Goal: Task Accomplishment & Management: Manage account settings

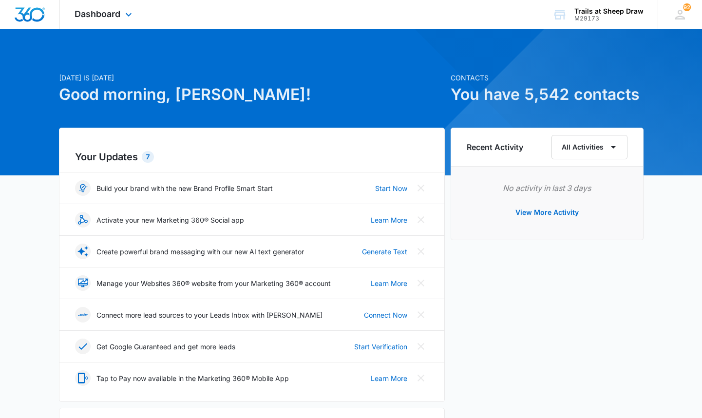
click at [122, 13] on div "Dashboard Apps Reputation Websites Forms CRM Email Social Content Ads Intellige…" at bounding box center [104, 14] width 89 height 29
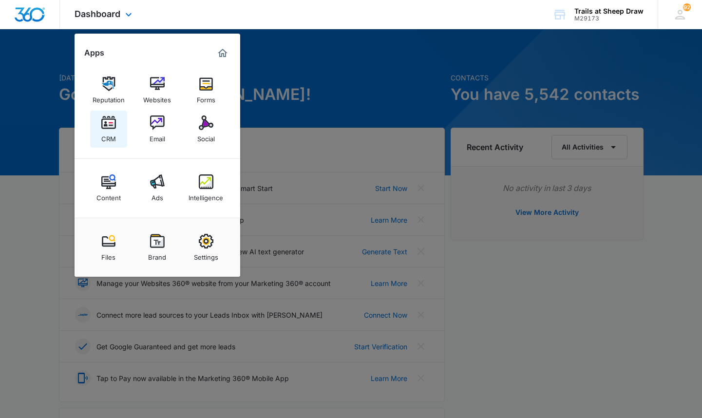
click at [117, 125] on link "CRM" at bounding box center [108, 129] width 37 height 37
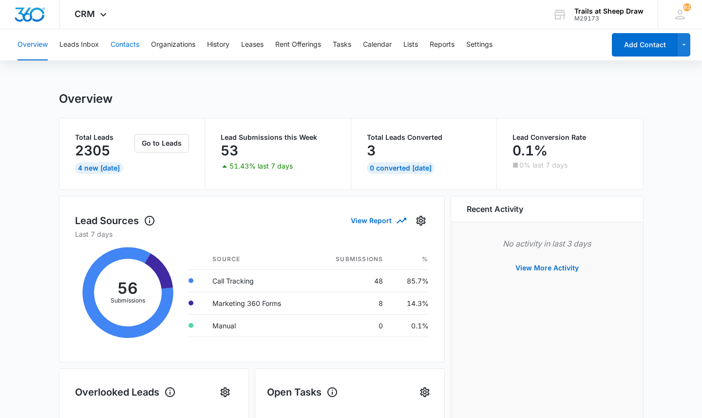
click at [120, 48] on button "Contacts" at bounding box center [125, 44] width 29 height 31
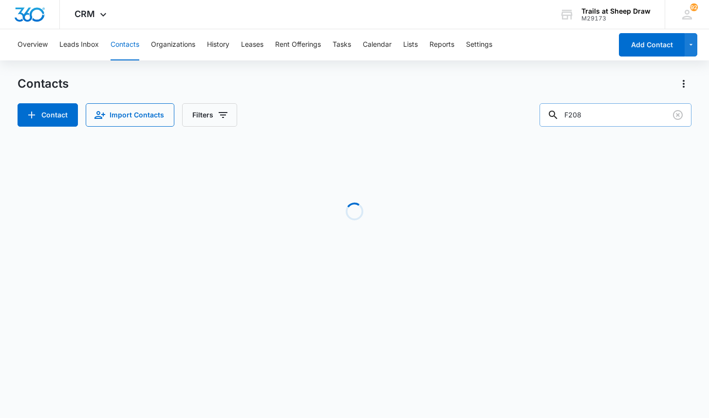
click at [635, 111] on input "F208" at bounding box center [616, 114] width 152 height 23
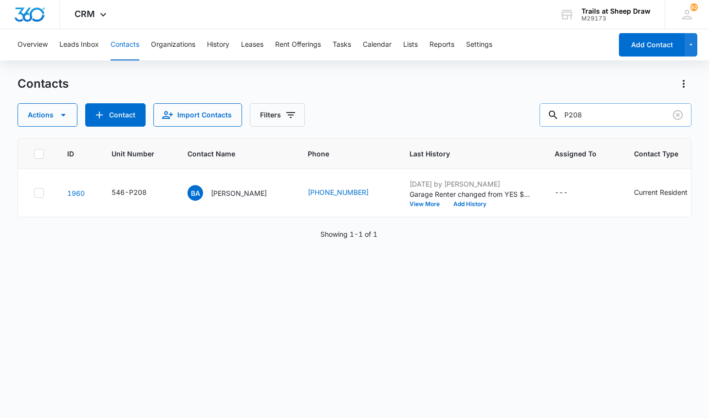
click at [601, 114] on input "P208" at bounding box center [616, 114] width 152 height 23
type input "P205"
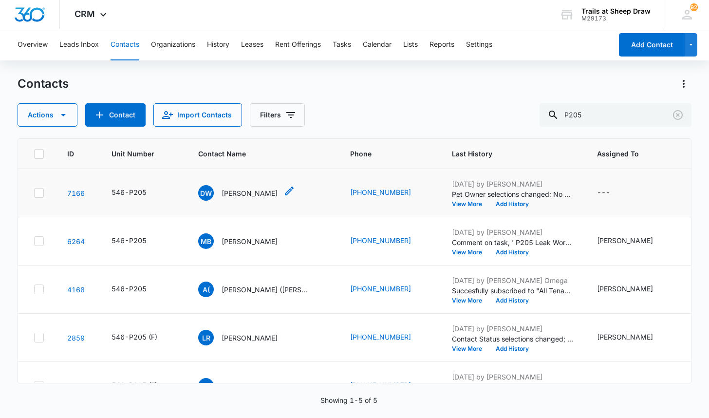
click at [245, 195] on p "[PERSON_NAME]" at bounding box center [250, 193] width 56 height 10
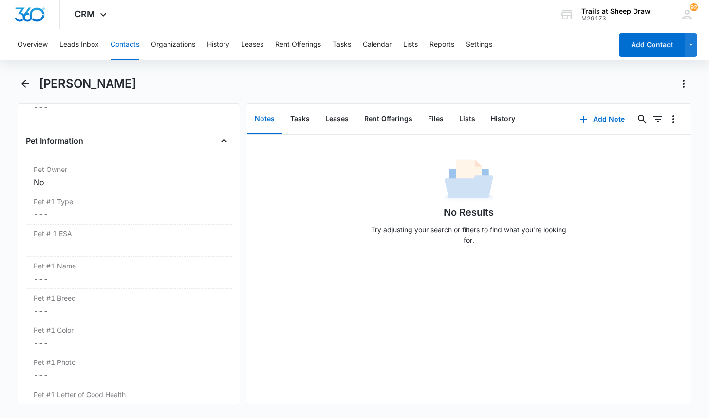
scroll to position [1266, 0]
click at [69, 140] on label "Pet Owner" at bounding box center [129, 136] width 190 height 10
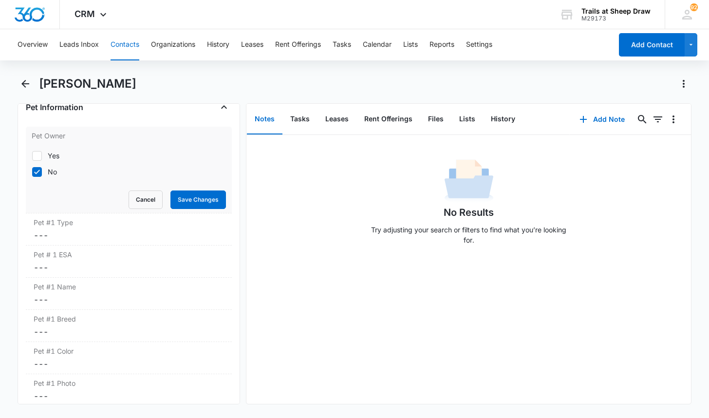
click at [37, 154] on icon at bounding box center [37, 155] width 9 height 9
click at [32, 155] on input "Yes" at bounding box center [32, 155] width 0 height 0
checkbox input "true"
click at [41, 170] on icon at bounding box center [37, 172] width 9 height 9
click at [32, 171] on input "No" at bounding box center [32, 171] width 0 height 0
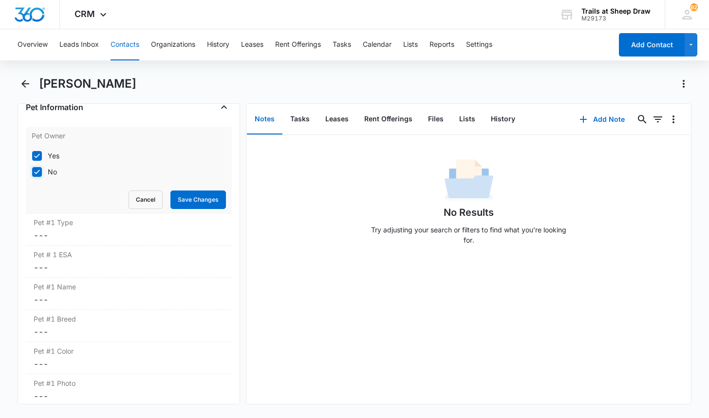
checkbox input "false"
click at [195, 199] on button "Save Changes" at bounding box center [198, 199] width 56 height 19
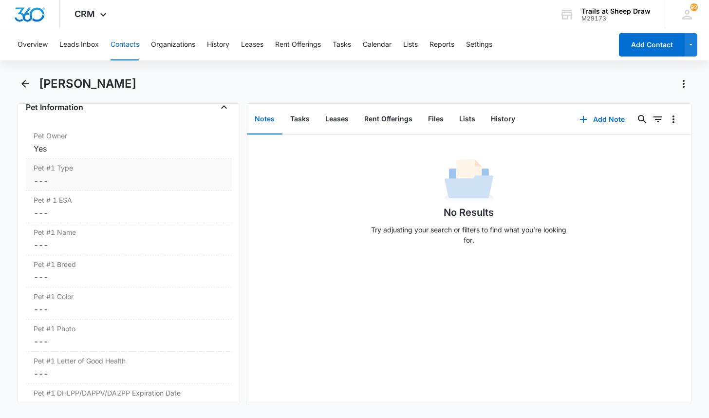
click at [59, 173] on div "Pet #1 Type Cancel Save Changes ---" at bounding box center [129, 175] width 206 height 32
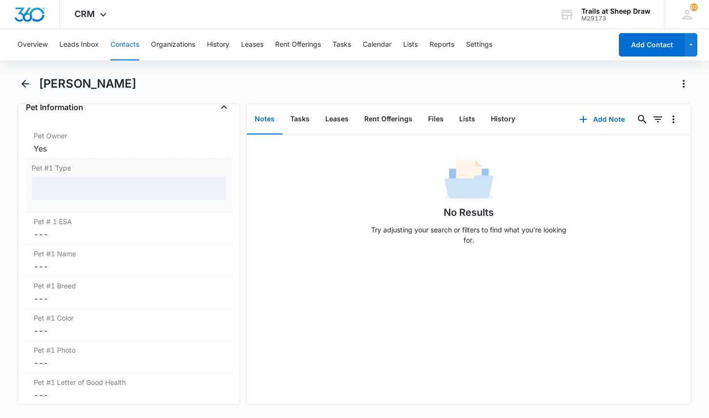
click at [61, 181] on div at bounding box center [129, 188] width 194 height 23
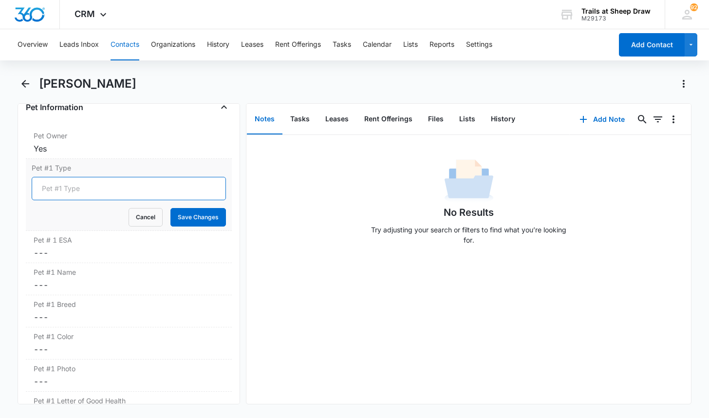
click at [74, 191] on input "Pet #1 Type" at bounding box center [129, 188] width 194 height 23
type input "Dog"
click at [194, 219] on button "Save Changes" at bounding box center [198, 217] width 56 height 19
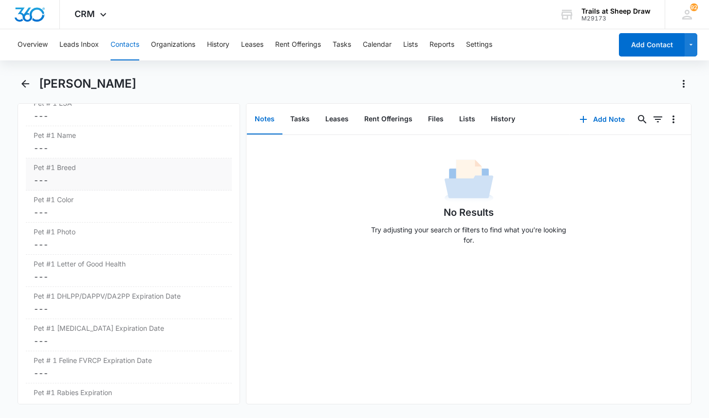
scroll to position [1363, 0]
click at [62, 116] on dd "Cancel Save Changes ---" at bounding box center [129, 116] width 190 height 12
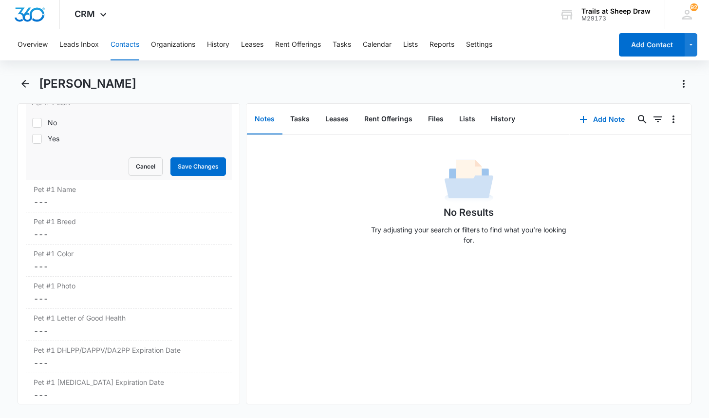
drag, startPoint x: 50, startPoint y: 123, endPoint x: 84, endPoint y: 124, distance: 34.6
click at [50, 123] on div "No" at bounding box center [52, 122] width 9 height 10
click at [32, 123] on input "No" at bounding box center [32, 122] width 0 height 0
checkbox input "true"
click at [170, 163] on button "Save Changes" at bounding box center [198, 166] width 56 height 19
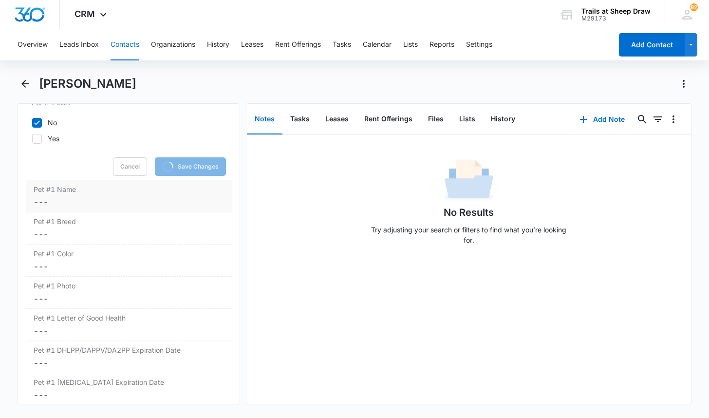
click at [74, 187] on label "Pet #1 Name" at bounding box center [129, 189] width 190 height 10
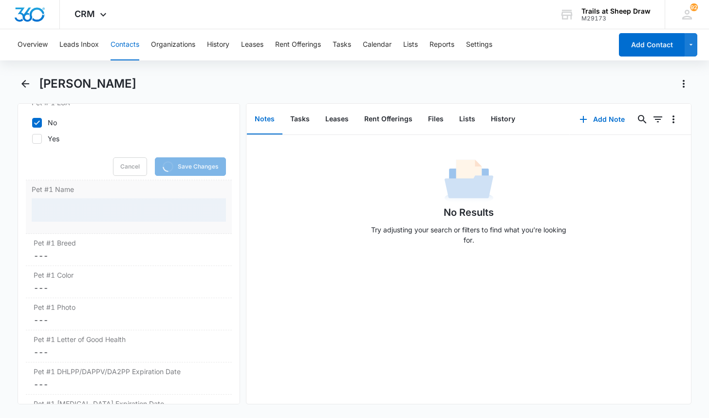
click at [74, 197] on div "Pet #1 Name" at bounding box center [129, 207] width 206 height 54
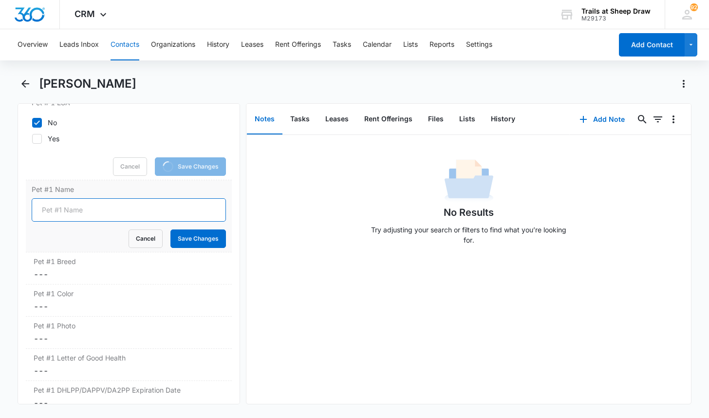
click at [81, 208] on input "Pet #1 Name" at bounding box center [129, 209] width 194 height 23
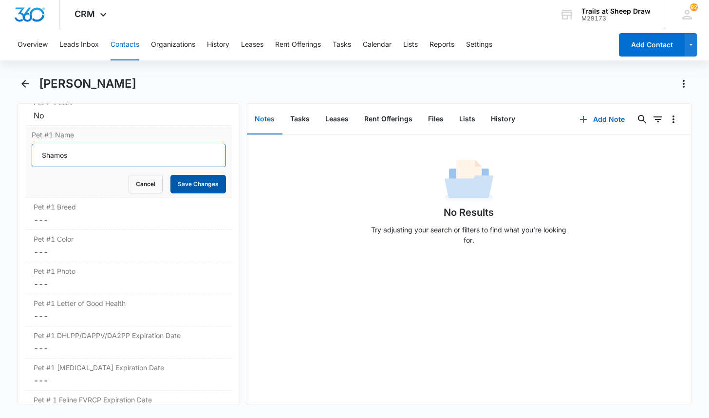
type input "Shamos"
click at [180, 185] on button "Save Changes" at bounding box center [198, 184] width 56 height 19
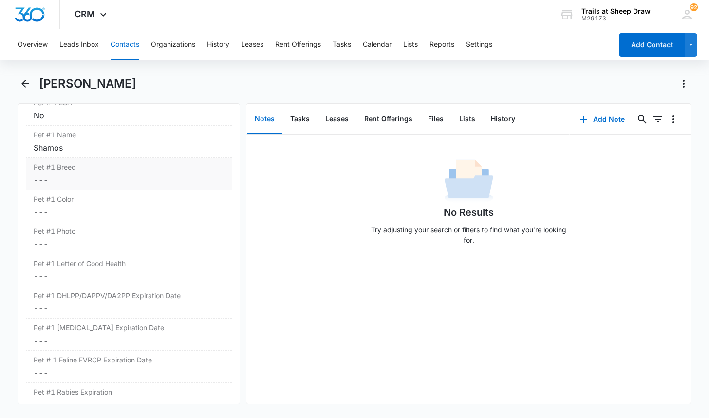
click at [67, 179] on dd "Cancel Save Changes ---" at bounding box center [129, 180] width 190 height 12
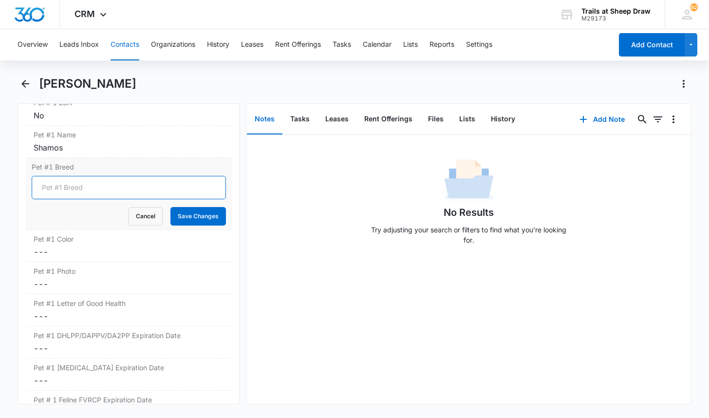
click at [70, 186] on input "Pet #1 Breed" at bounding box center [129, 187] width 194 height 23
type input "blue heeler"
click at [170, 207] on button "Save Changes" at bounding box center [198, 216] width 56 height 19
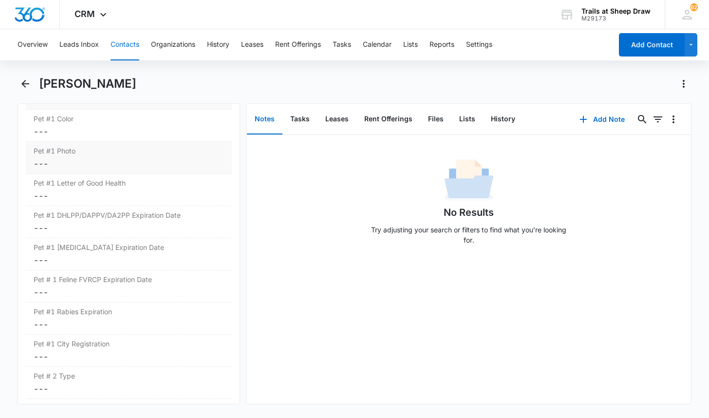
scroll to position [1442, 0]
click at [63, 151] on label "Pet #1 Photo" at bounding box center [129, 152] width 190 height 10
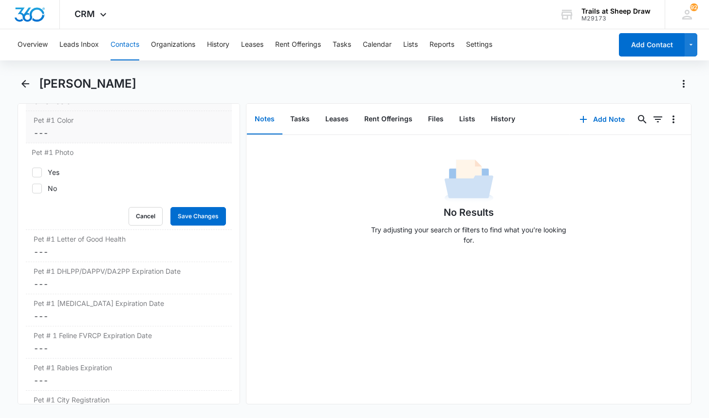
click at [66, 130] on dd "Cancel Save Changes ---" at bounding box center [129, 133] width 190 height 12
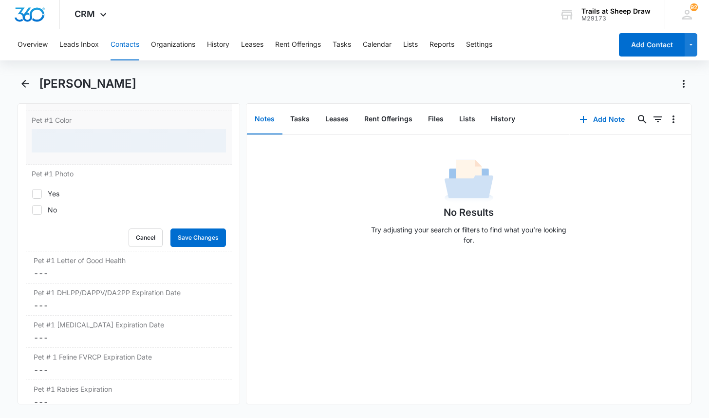
click at [62, 144] on div at bounding box center [129, 140] width 194 height 23
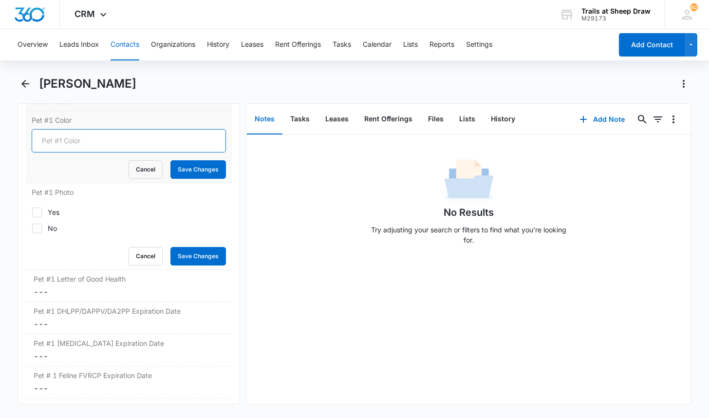
click at [69, 142] on input "Pet #1 Color" at bounding box center [129, 140] width 194 height 23
type input "Gray"
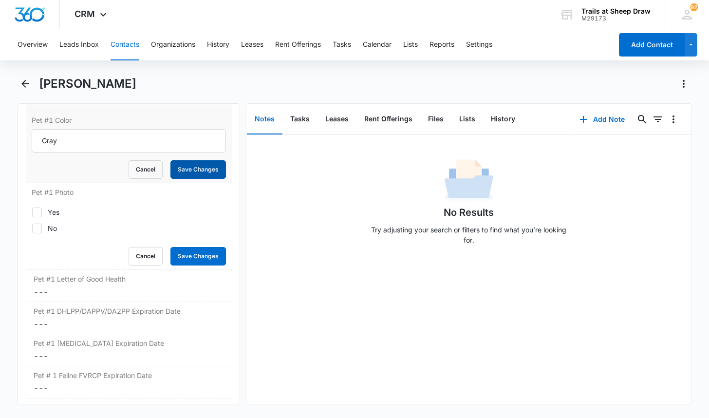
click at [210, 171] on button "Save Changes" at bounding box center [198, 169] width 56 height 19
click at [143, 255] on button "Cancel" at bounding box center [146, 256] width 34 height 19
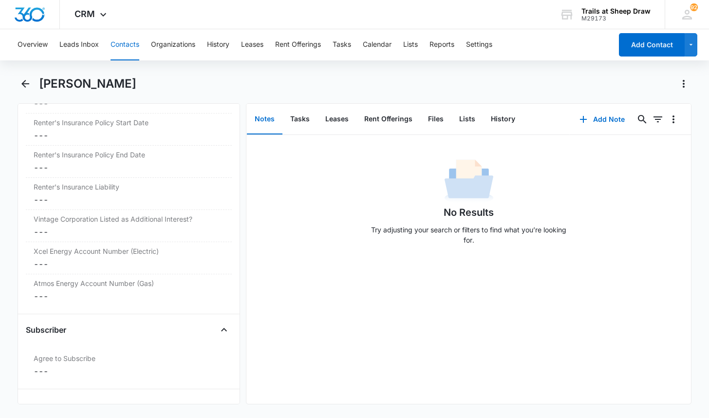
scroll to position [2257, 0]
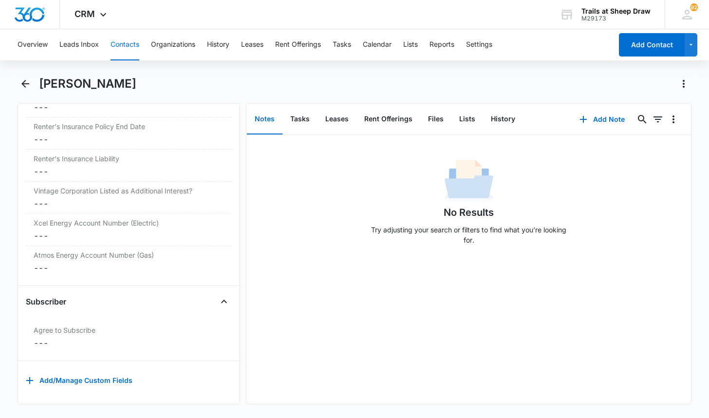
click at [586, 262] on div "No Results Try adjusting your search or filters to find what you’re looking for." at bounding box center [468, 269] width 444 height 269
click at [133, 45] on button "Contacts" at bounding box center [125, 44] width 29 height 31
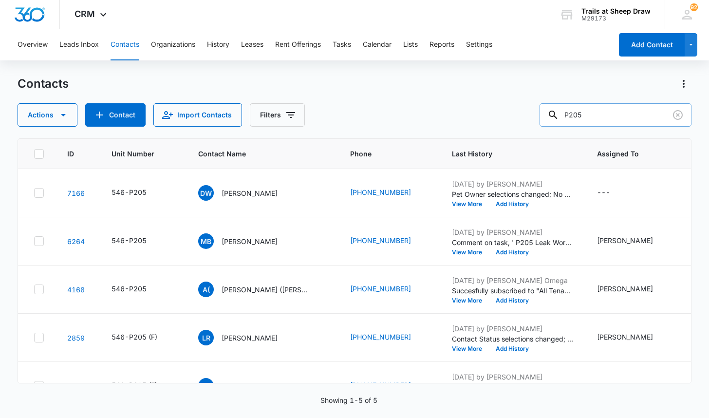
click at [615, 119] on input "P205" at bounding box center [616, 114] width 152 height 23
type input "P208"
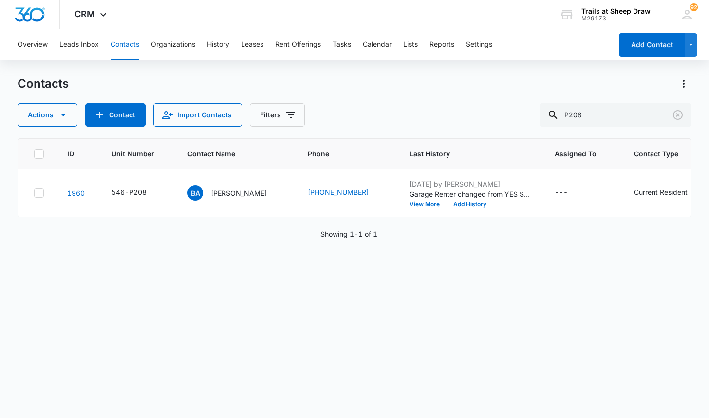
click at [231, 195] on p "[PERSON_NAME]" at bounding box center [239, 193] width 56 height 10
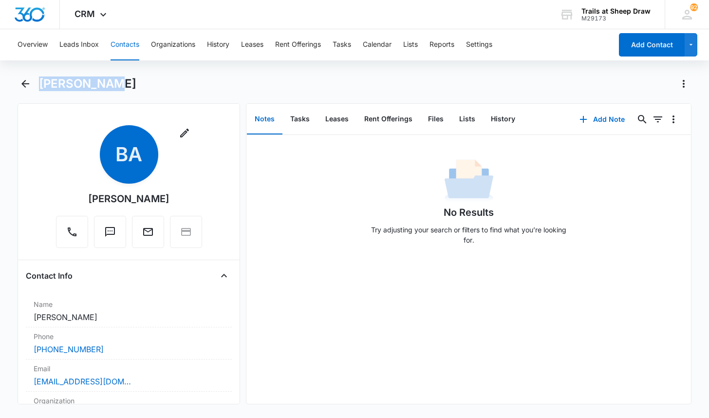
drag, startPoint x: 40, startPoint y: 84, endPoint x: 107, endPoint y: 85, distance: 67.2
click at [107, 85] on h1 "[PERSON_NAME]" at bounding box center [87, 83] width 97 height 15
copy h1 "[PERSON_NAME]"
click at [126, 43] on button "Contacts" at bounding box center [125, 44] width 29 height 31
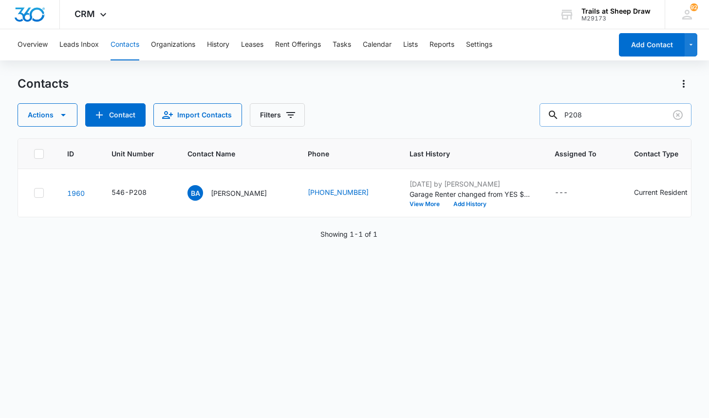
click at [649, 122] on input "P208" at bounding box center [616, 114] width 152 height 23
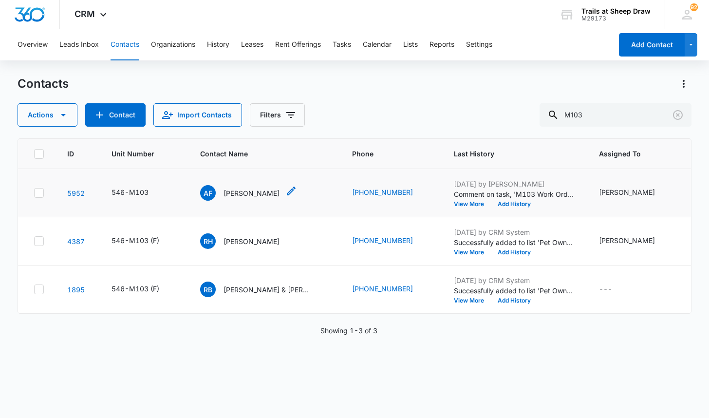
drag, startPoint x: 223, startPoint y: 180, endPoint x: 299, endPoint y: 194, distance: 77.8
click at [299, 194] on td "AF [PERSON_NAME]" at bounding box center [264, 193] width 152 height 48
copy div "AF [PERSON_NAME]"
click at [121, 45] on button "Contacts" at bounding box center [125, 44] width 29 height 31
drag, startPoint x: 599, startPoint y: 115, endPoint x: 549, endPoint y: 116, distance: 50.2
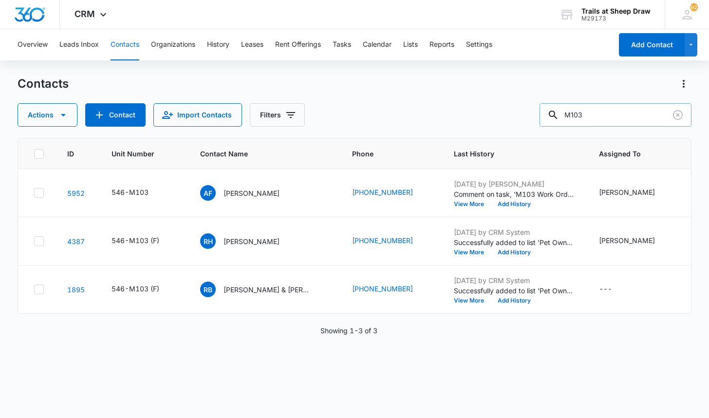
click at [550, 116] on input "M103" at bounding box center [616, 114] width 152 height 23
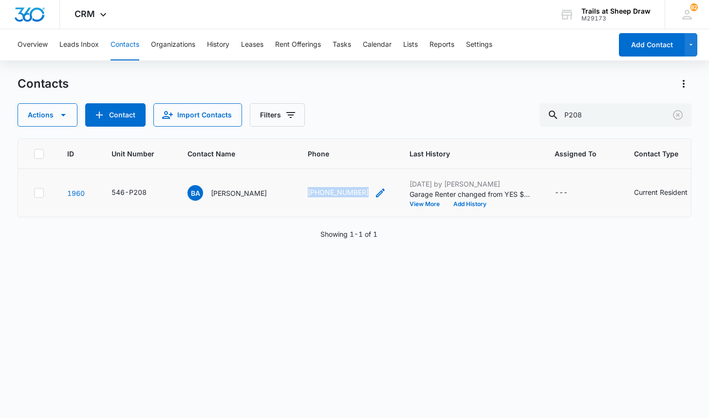
drag, startPoint x: 283, startPoint y: 189, endPoint x: 349, endPoint y: 194, distance: 65.9
click at [349, 194] on td "[PHONE_NUMBER]" at bounding box center [347, 193] width 102 height 48
copy link "[PHONE_NUMBER]"
click at [124, 42] on button "Contacts" at bounding box center [125, 44] width 29 height 31
click at [600, 116] on input "P208" at bounding box center [616, 114] width 152 height 23
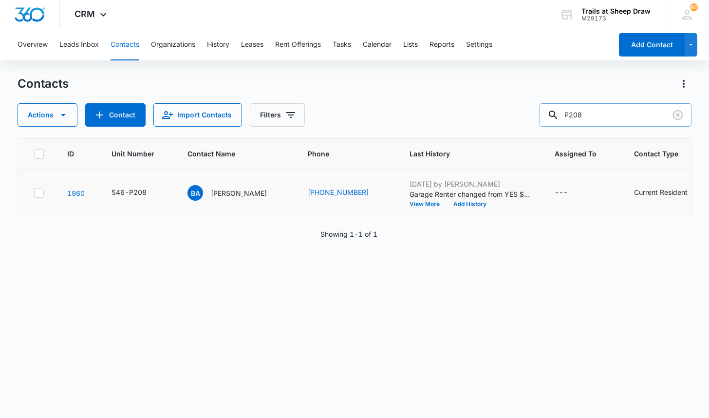
click at [600, 116] on input "P208" at bounding box center [616, 114] width 152 height 23
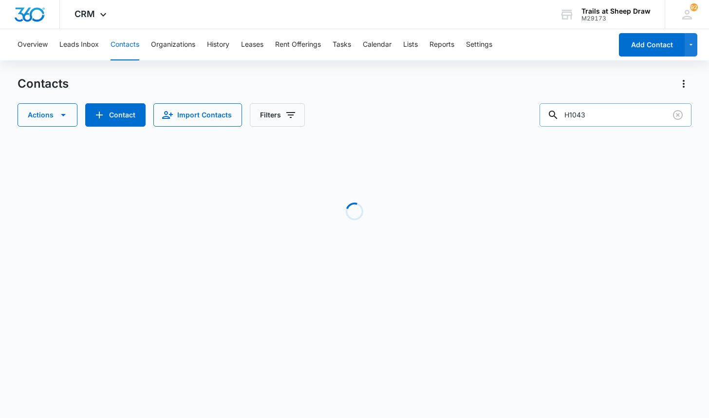
type input "H104"
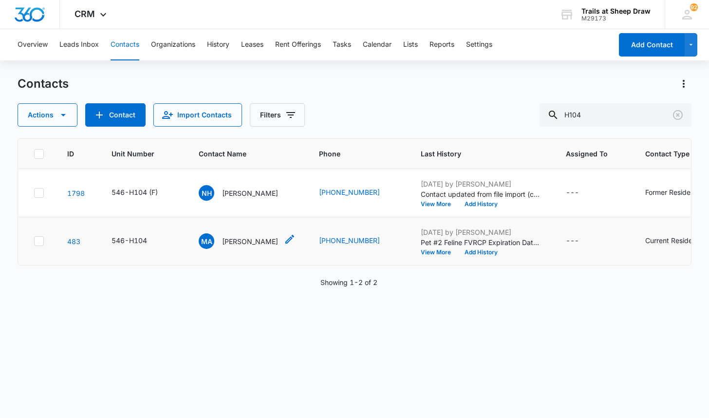
click at [243, 242] on p "[PERSON_NAME]" at bounding box center [250, 241] width 56 height 10
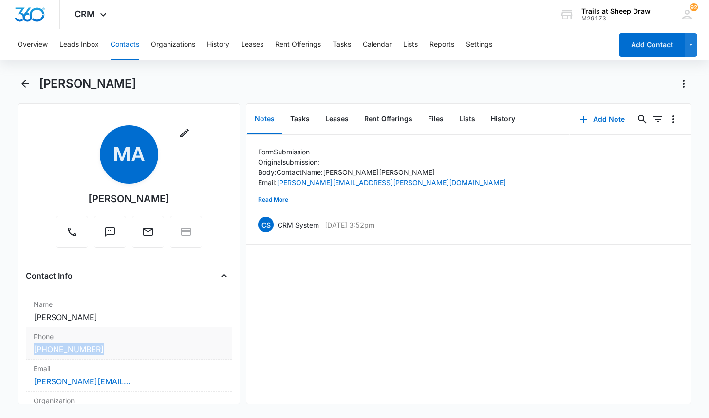
drag, startPoint x: 21, startPoint y: 346, endPoint x: 104, endPoint y: 349, distance: 82.8
click at [104, 349] on div "Remove MA [PERSON_NAME] Contact Info Name Cancel Save Changes [PERSON_NAME] Pho…" at bounding box center [129, 253] width 223 height 301
copy link "[PHONE_NUMBER]"
click at [127, 46] on button "Contacts" at bounding box center [125, 44] width 29 height 31
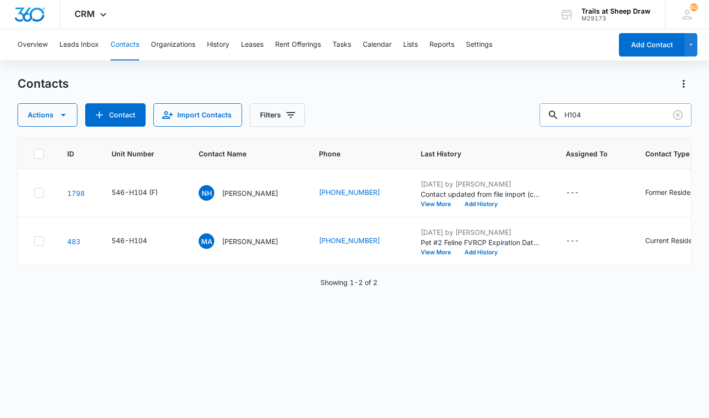
click at [593, 112] on input "H104" at bounding box center [616, 114] width 152 height 23
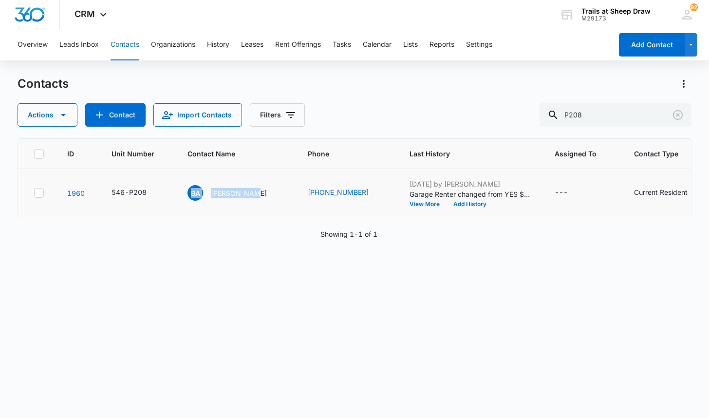
drag, startPoint x: 210, startPoint y: 182, endPoint x: 248, endPoint y: 205, distance: 44.8
click at [248, 205] on td "BA [PERSON_NAME]" at bounding box center [236, 193] width 120 height 48
copy div "BA [PERSON_NAME]"
click at [452, 258] on div "ID Unit Number Contact Name Phone Last History Assigned To Contact Type Contact…" at bounding box center [354, 271] width 673 height 267
click at [617, 121] on input "P208" at bounding box center [616, 114] width 152 height 23
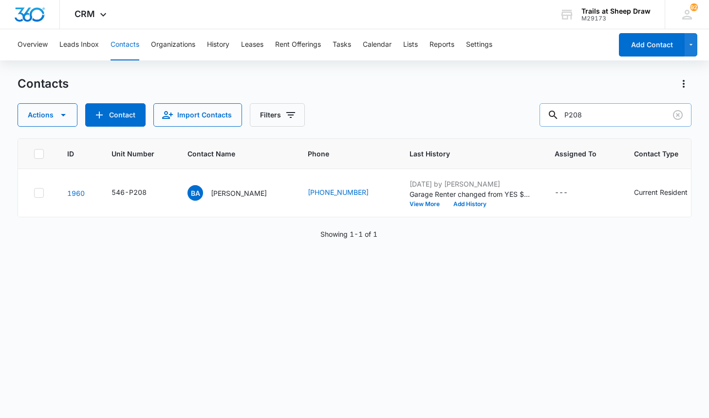
click at [618, 121] on input "P208" at bounding box center [616, 114] width 152 height 23
type input "H104"
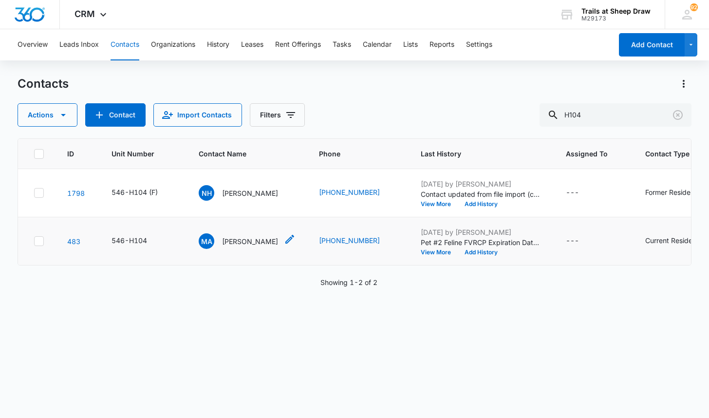
click at [249, 238] on p "[PERSON_NAME]" at bounding box center [250, 241] width 56 height 10
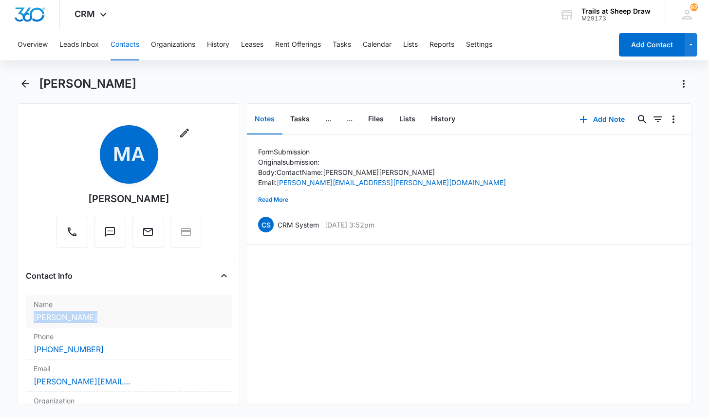
drag, startPoint x: 25, startPoint y: 316, endPoint x: 100, endPoint y: 317, distance: 74.5
click at [100, 317] on div "Remove MA [PERSON_NAME] Contact Info Name Cancel Save Changes [PERSON_NAME] Pho…" at bounding box center [129, 253] width 223 height 301
copy dd "[PERSON_NAME]"
click at [131, 42] on button "Contacts" at bounding box center [125, 44] width 29 height 31
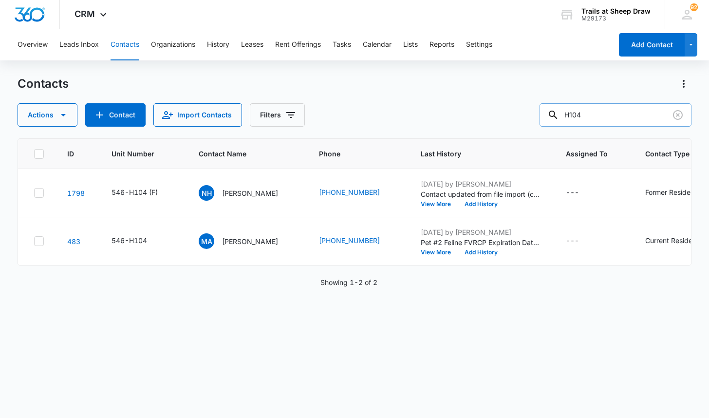
click at [609, 109] on input "H104" at bounding box center [616, 114] width 152 height 23
type input "L305"
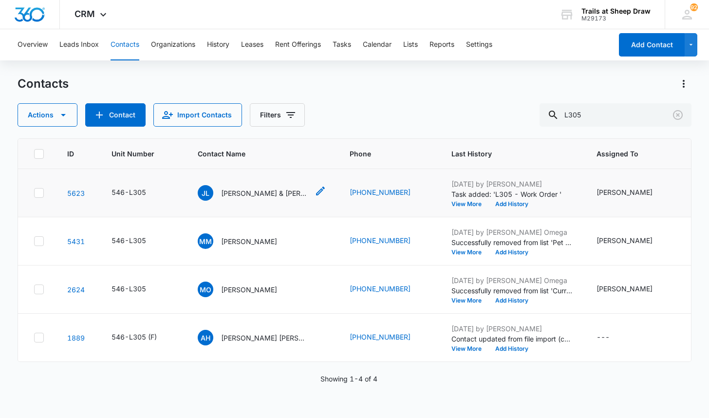
click at [246, 193] on p "[PERSON_NAME] & [PERSON_NAME]" at bounding box center [265, 193] width 88 height 10
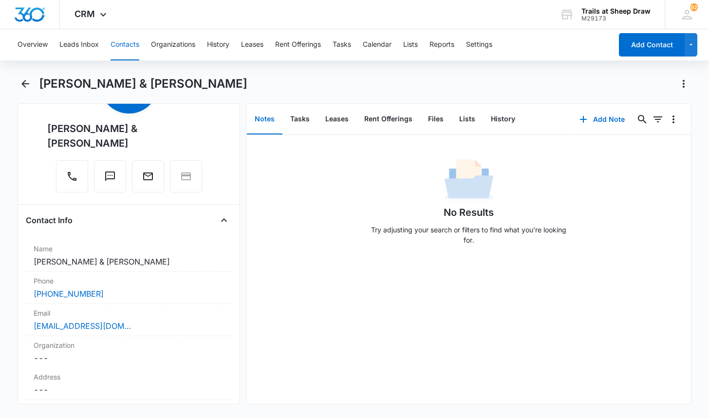
scroll to position [97, 0]
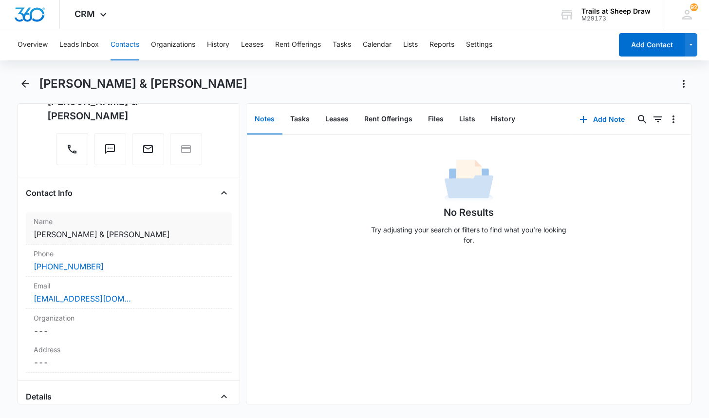
drag, startPoint x: 21, startPoint y: 234, endPoint x: 210, endPoint y: 234, distance: 188.9
click at [210, 234] on div "Remove JL [PERSON_NAME] & [PERSON_NAME] Contact Info Name Cancel Save Changes […" at bounding box center [129, 253] width 223 height 301
copy dd "[PERSON_NAME] & [PERSON_NAME]"
drag, startPoint x: 12, startPoint y: 265, endPoint x: 98, endPoint y: 269, distance: 86.7
click at [98, 269] on main "[PERSON_NAME] & [PERSON_NAME] Remove JL [PERSON_NAME] & [PERSON_NAME] Contact I…" at bounding box center [354, 246] width 709 height 340
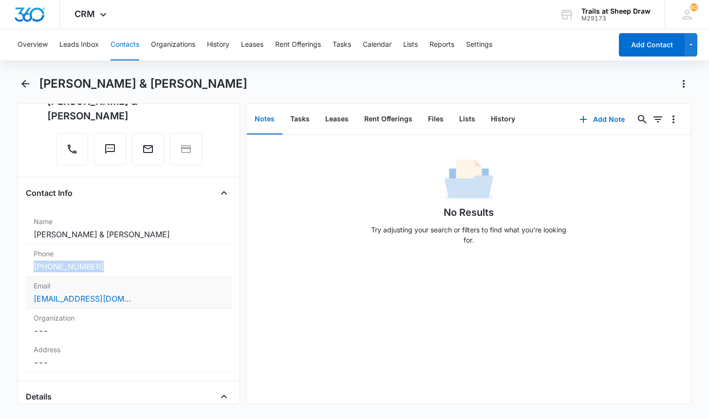
copy link "[PHONE_NUMBER]"
click at [521, 75] on div "Overview Leads Inbox Contacts Organizations History Leases Rent Offerings Tasks…" at bounding box center [354, 222] width 709 height 387
click at [107, 41] on div "Overview Leads Inbox Contacts Organizations History Leases Rent Offerings Tasks…" at bounding box center [312, 44] width 600 height 31
click at [118, 41] on button "Contacts" at bounding box center [125, 44] width 29 height 31
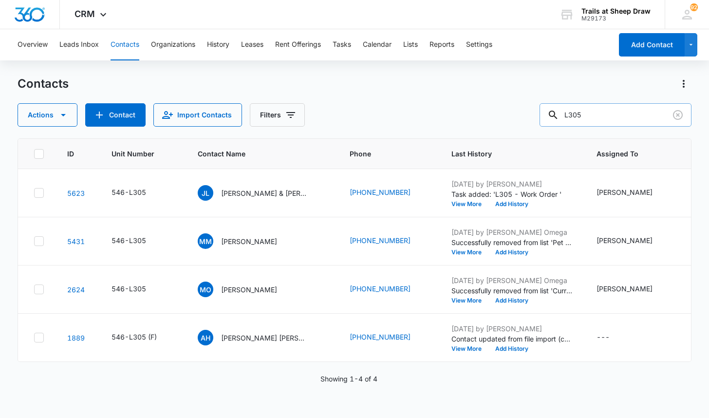
click at [592, 119] on input "L305" at bounding box center [616, 114] width 152 height 23
type input "I105"
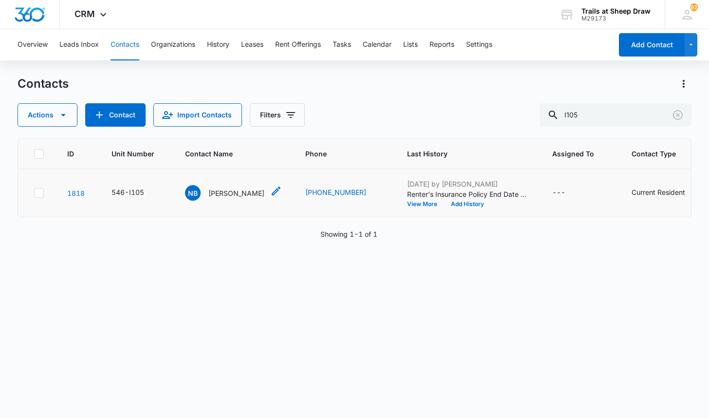
click at [221, 195] on p "[PERSON_NAME]" at bounding box center [236, 193] width 56 height 10
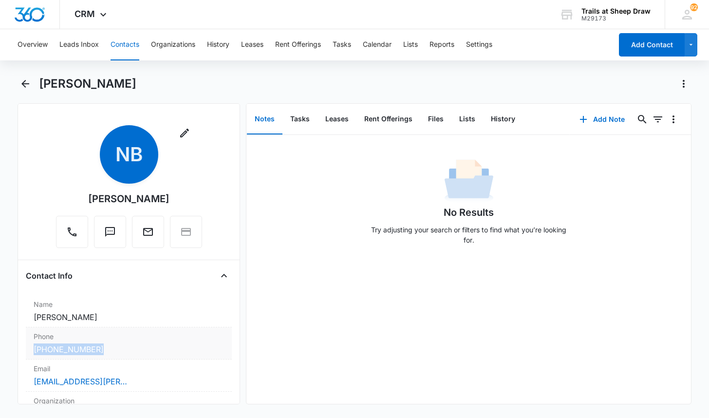
drag, startPoint x: 32, startPoint y: 350, endPoint x: 114, endPoint y: 354, distance: 82.9
click at [114, 354] on div "Phone Cancel Save Changes [PHONE_NUMBER]" at bounding box center [129, 343] width 206 height 32
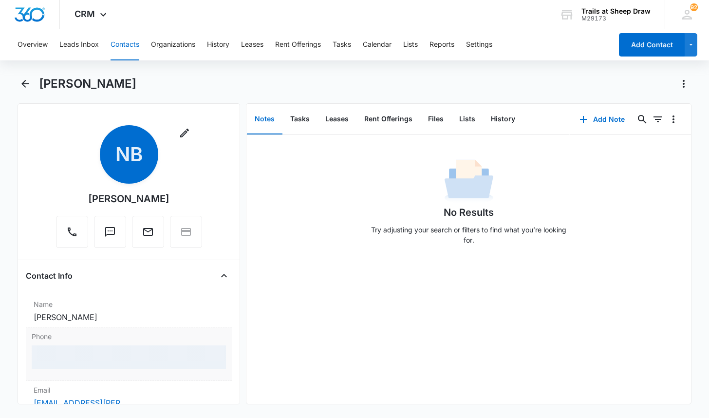
copy link "[PHONE_NUMBER]"
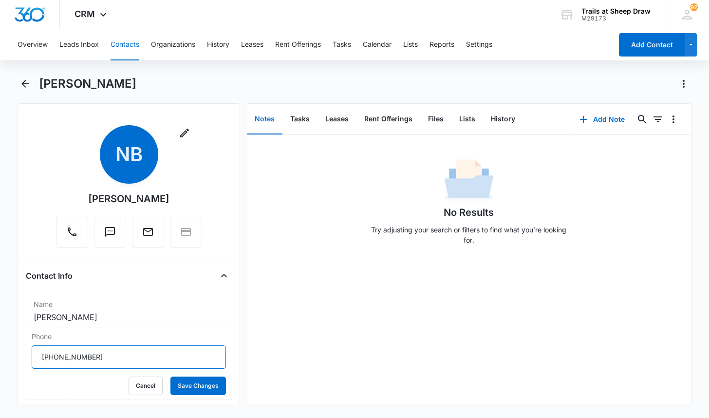
drag, startPoint x: 129, startPoint y: 349, endPoint x: -3, endPoint y: 355, distance: 132.1
click at [0, 355] on html "CRM Apps Reputation Websites Forms CRM Email Social Content Ads Intelligence Fi…" at bounding box center [354, 209] width 709 height 418
click at [137, 386] on button "Cancel" at bounding box center [146, 385] width 34 height 19
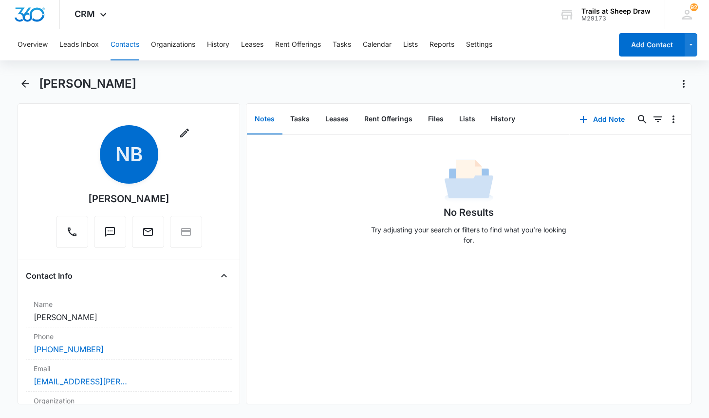
click at [115, 45] on button "Contacts" at bounding box center [125, 44] width 29 height 31
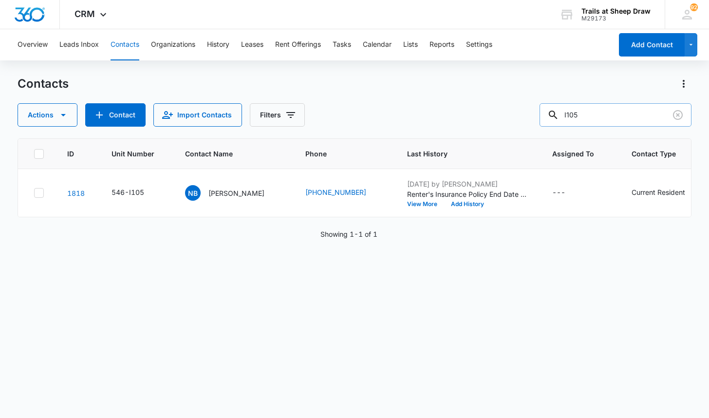
click at [621, 118] on input "I105" at bounding box center [616, 114] width 152 height 23
type input "T208"
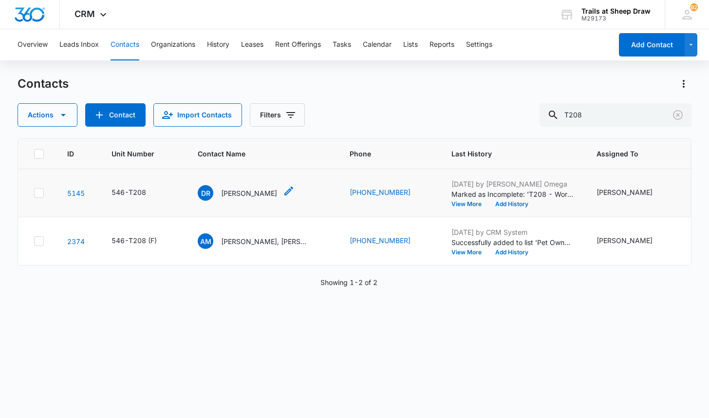
click at [234, 191] on p "[PERSON_NAME]" at bounding box center [249, 193] width 56 height 10
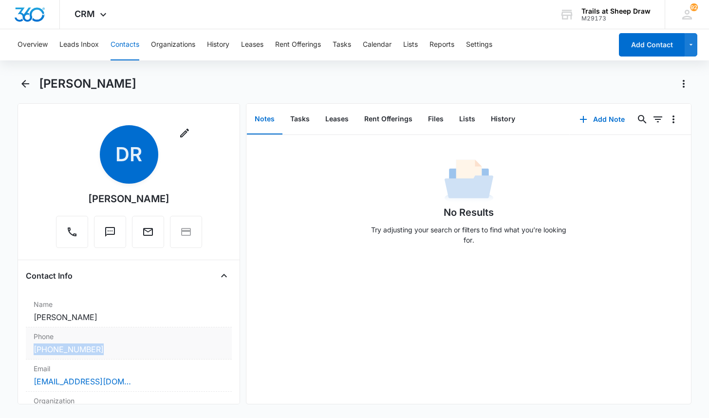
drag, startPoint x: 25, startPoint y: 352, endPoint x: 123, endPoint y: 352, distance: 97.9
click at [123, 352] on div "Remove [PERSON_NAME] Contact Info Name Cancel Save Changes [PERSON_NAME] Phone …" at bounding box center [129, 253] width 223 height 301
copy link "[PHONE_NUMBER]"
click at [493, 300] on div "No Results Try adjusting your search or filters to find what you’re looking for." at bounding box center [468, 269] width 444 height 269
drag, startPoint x: 79, startPoint y: 197, endPoint x: 173, endPoint y: 198, distance: 94.5
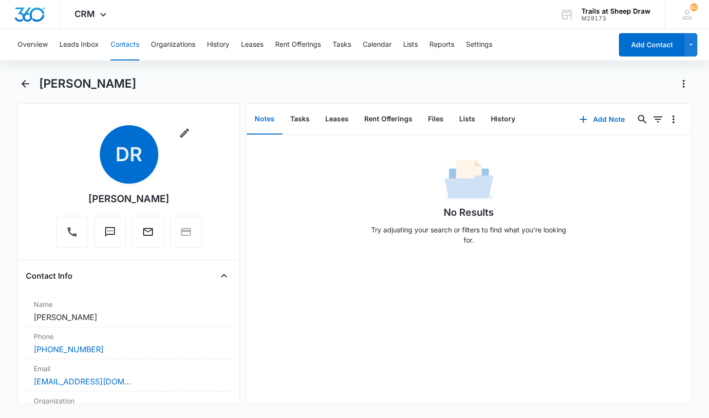
click at [173, 198] on div "Remove [PERSON_NAME]" at bounding box center [129, 186] width 146 height 123
drag, startPoint x: 26, startPoint y: 317, endPoint x: 106, endPoint y: 316, distance: 79.9
click at [106, 316] on div "Name Cancel Save Changes [PERSON_NAME]" at bounding box center [129, 311] width 206 height 32
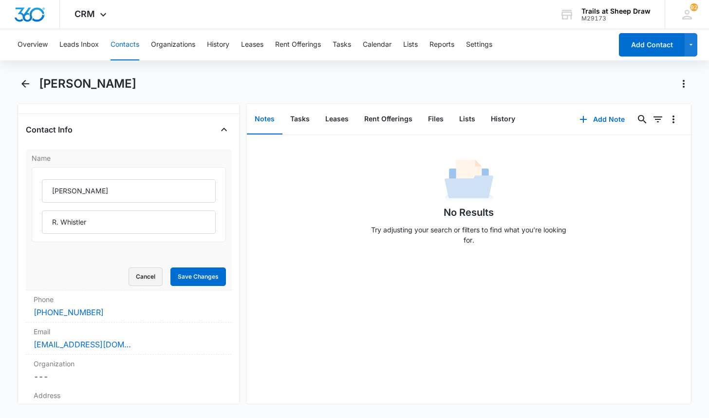
click at [129, 280] on button "Cancel" at bounding box center [146, 276] width 34 height 19
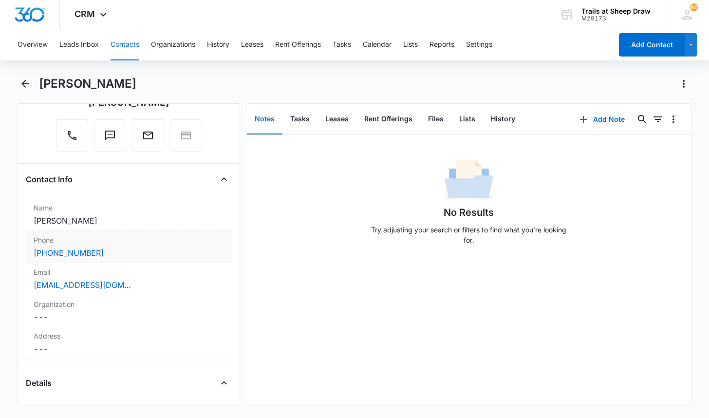
scroll to position [49, 0]
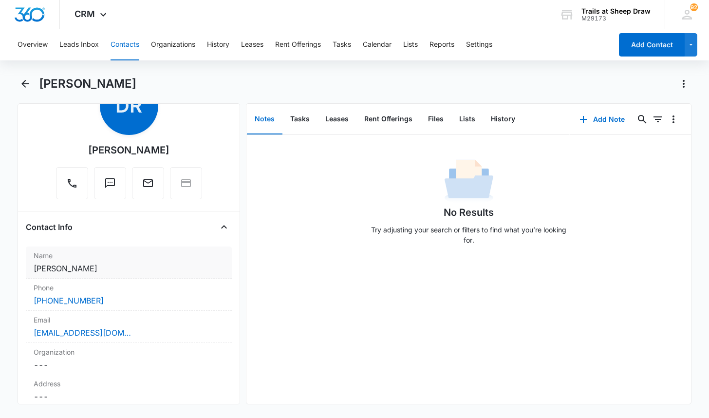
drag, startPoint x: 21, startPoint y: 268, endPoint x: 107, endPoint y: 271, distance: 86.3
click at [107, 271] on div "Remove [PERSON_NAME] Contact Info Name Cancel Save Changes [PERSON_NAME] Phone …" at bounding box center [129, 253] width 223 height 301
click at [26, 144] on div "Remove [PERSON_NAME]" at bounding box center [129, 139] width 206 height 127
click at [129, 42] on button "Contacts" at bounding box center [125, 44] width 29 height 31
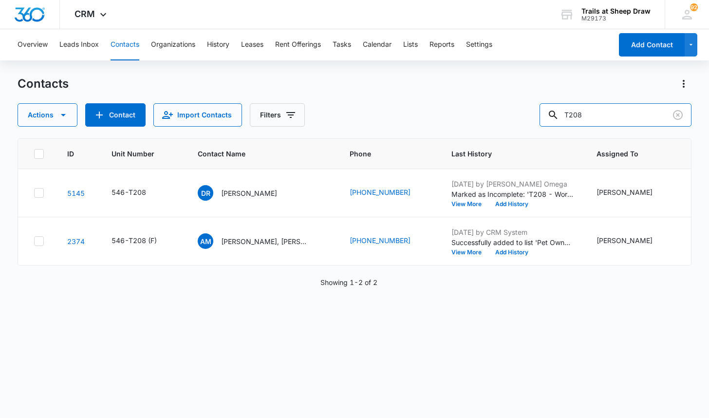
drag, startPoint x: 603, startPoint y: 112, endPoint x: 503, endPoint y: 106, distance: 101.0
click at [503, 106] on div "Actions Contact Import Contacts Filters T208" at bounding box center [354, 114] width 673 height 23
type input "I105"
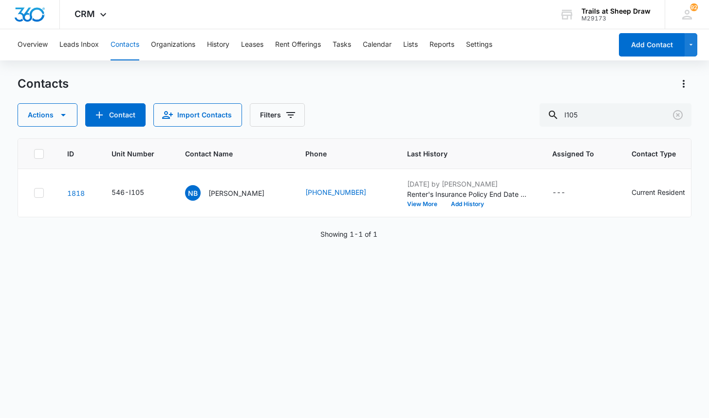
click at [224, 195] on p "[PERSON_NAME]" at bounding box center [236, 193] width 56 height 10
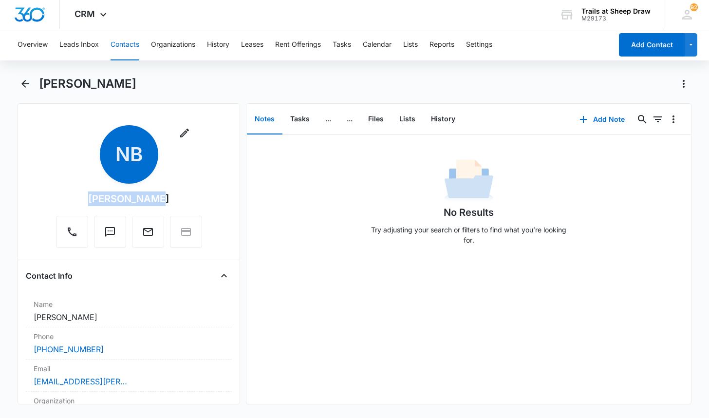
drag, startPoint x: 86, startPoint y: 200, endPoint x: 162, endPoint y: 201, distance: 76.0
click at [162, 201] on div "Remove NB [PERSON_NAME]" at bounding box center [129, 186] width 146 height 123
click at [24, 110] on div "Remove NB [PERSON_NAME] Contact Info Name Cancel Save Changes [PERSON_NAME] Pho…" at bounding box center [129, 253] width 223 height 301
click at [118, 46] on button "Contacts" at bounding box center [125, 44] width 29 height 31
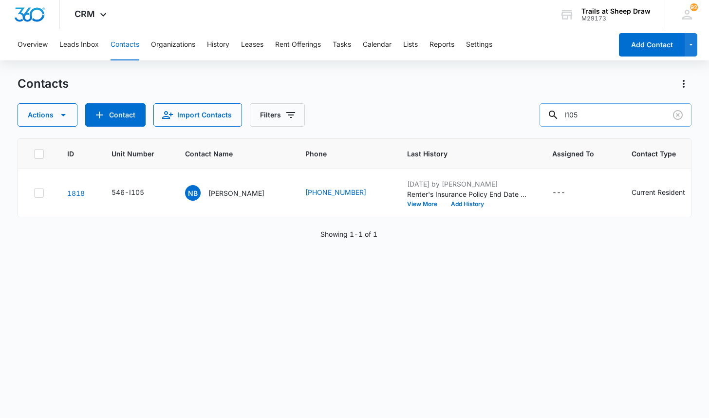
click at [614, 114] on input "I105" at bounding box center [616, 114] width 152 height 23
type input "I"
type input "T308"
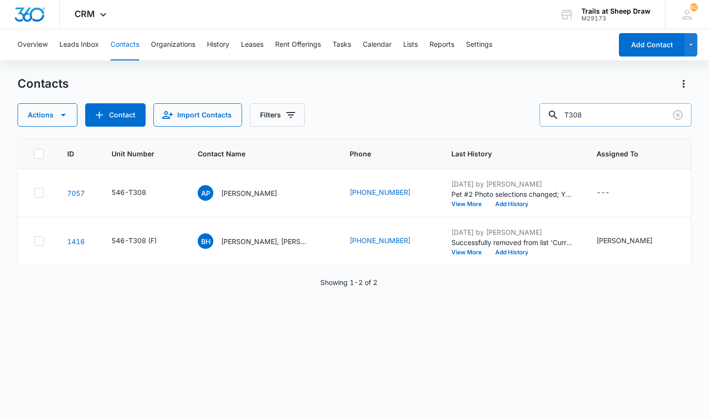
click at [624, 119] on input "T308" at bounding box center [616, 114] width 152 height 23
click at [623, 119] on input "T308" at bounding box center [616, 114] width 152 height 23
type input "O103"
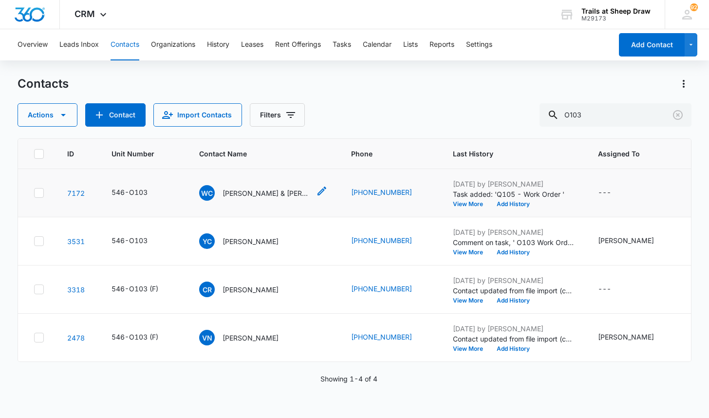
click at [259, 191] on p "[PERSON_NAME] & [PERSON_NAME]" at bounding box center [267, 193] width 88 height 10
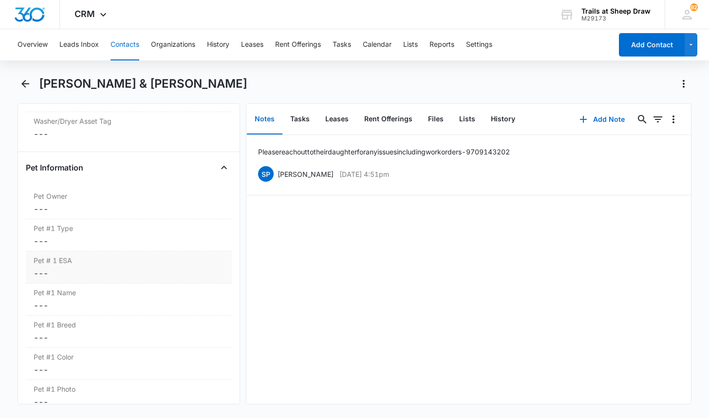
scroll to position [1120, 0]
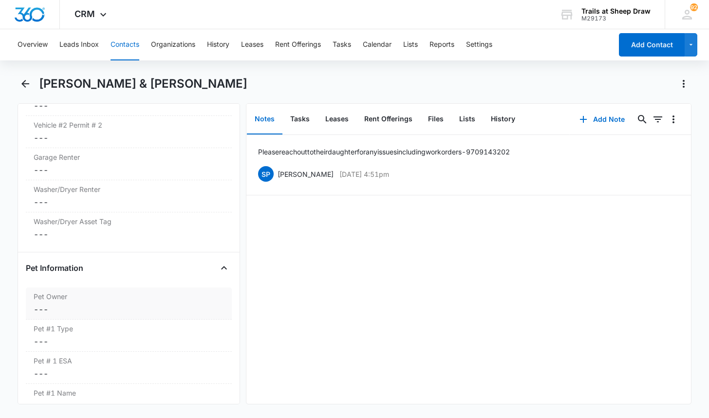
click at [73, 306] on dd "Cancel Save Changes ---" at bounding box center [129, 309] width 190 height 12
click at [52, 330] on div "No" at bounding box center [52, 332] width 9 height 10
click at [32, 332] on input "No" at bounding box center [32, 332] width 0 height 0
checkbox input "true"
click at [193, 363] on button "Save Changes" at bounding box center [198, 360] width 56 height 19
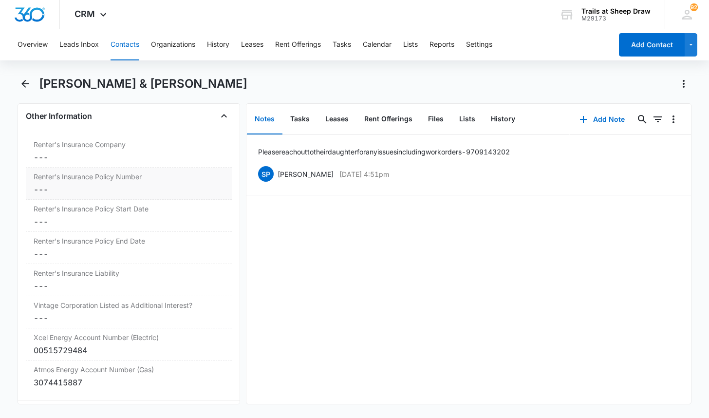
scroll to position [2137, 0]
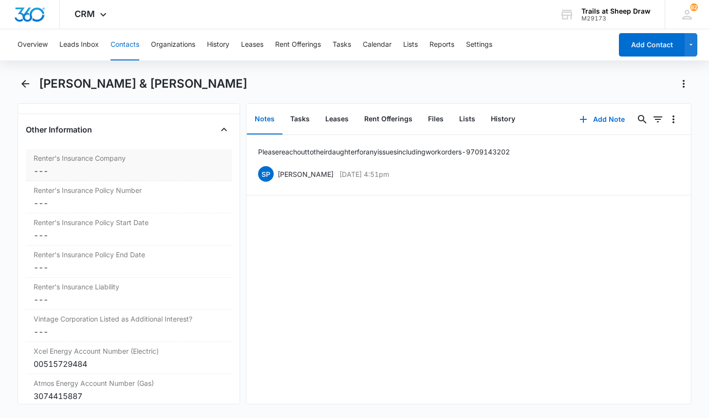
click at [94, 170] on dd "Cancel Save Changes ---" at bounding box center [129, 171] width 190 height 12
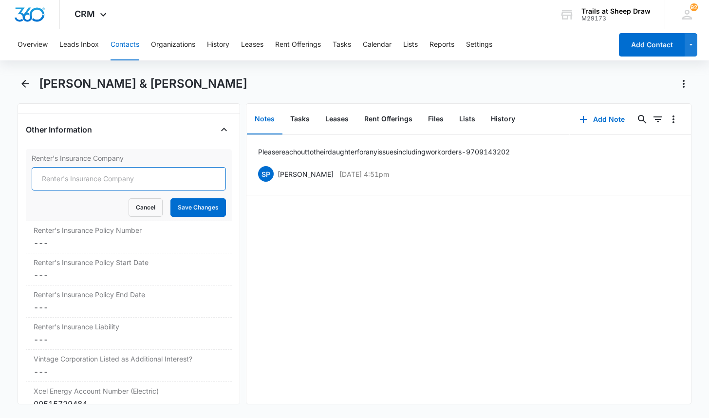
click at [84, 180] on input "Renter's Insurance Company" at bounding box center [129, 178] width 194 height 23
type input "Lemonade"
click at [200, 207] on button "Save Changes" at bounding box center [198, 207] width 56 height 19
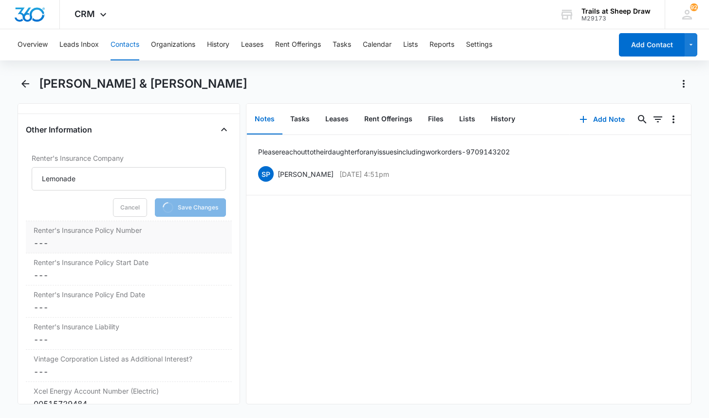
click at [61, 243] on dd "Cancel Save Changes ---" at bounding box center [129, 243] width 190 height 12
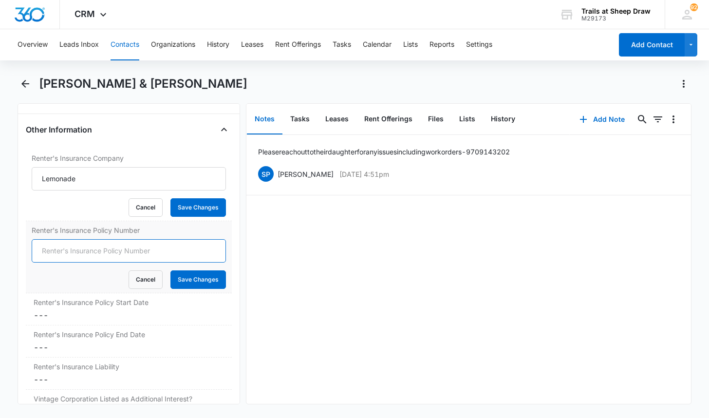
click at [70, 250] on input "Renter's Insurance Policy Number" at bounding box center [129, 250] width 194 height 23
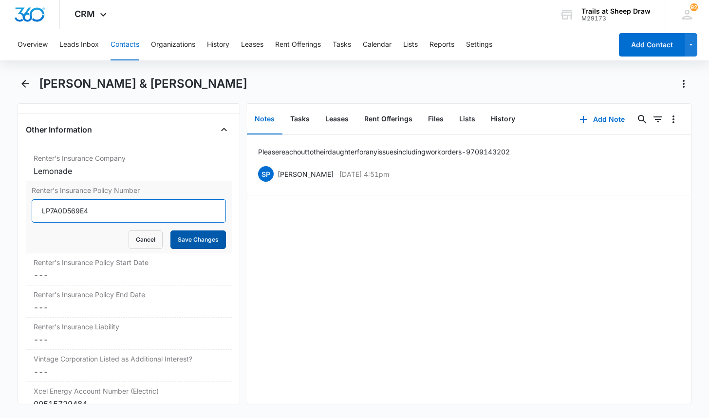
type input "LP7A0D569E4"
drag, startPoint x: 199, startPoint y: 241, endPoint x: 136, endPoint y: 261, distance: 65.4
click at [197, 241] on button "Save Changes" at bounding box center [198, 239] width 56 height 19
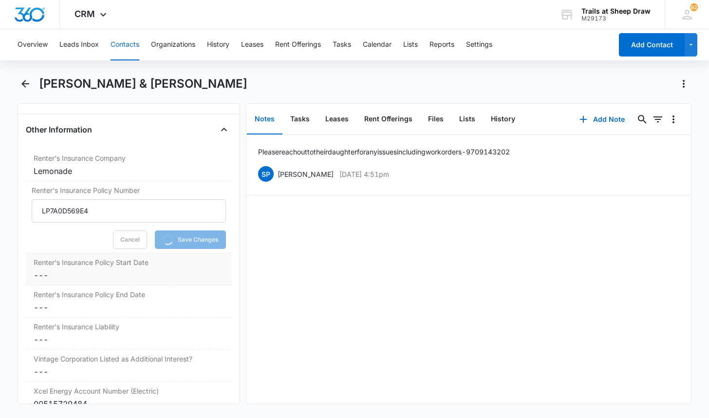
click at [112, 271] on dd "Cancel Save Changes ---" at bounding box center [129, 275] width 190 height 12
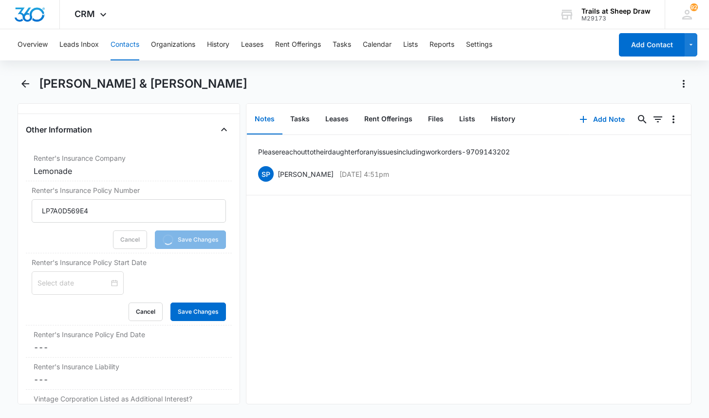
click at [103, 281] on input at bounding box center [73, 283] width 72 height 11
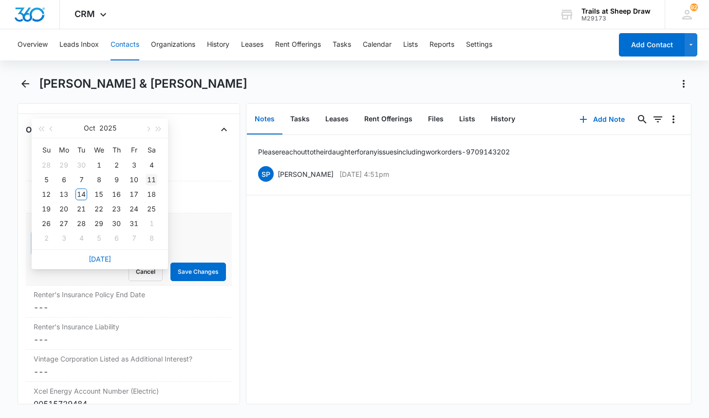
type input "[DATE]"
click at [147, 177] on div "11" at bounding box center [152, 180] width 12 height 12
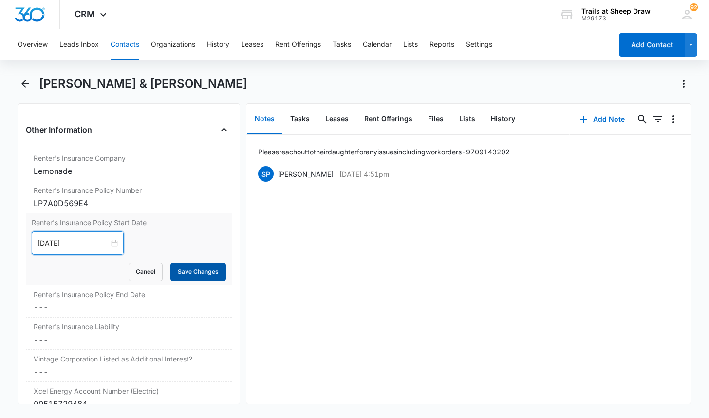
click at [188, 269] on button "Save Changes" at bounding box center [198, 271] width 56 height 19
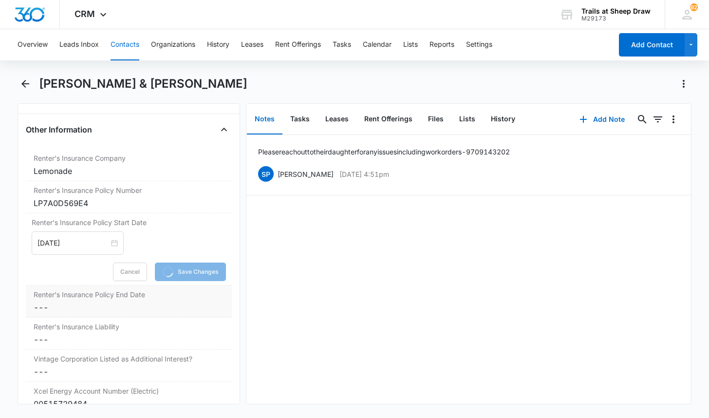
click at [80, 308] on dd "Cancel Save Changes ---" at bounding box center [129, 307] width 190 height 12
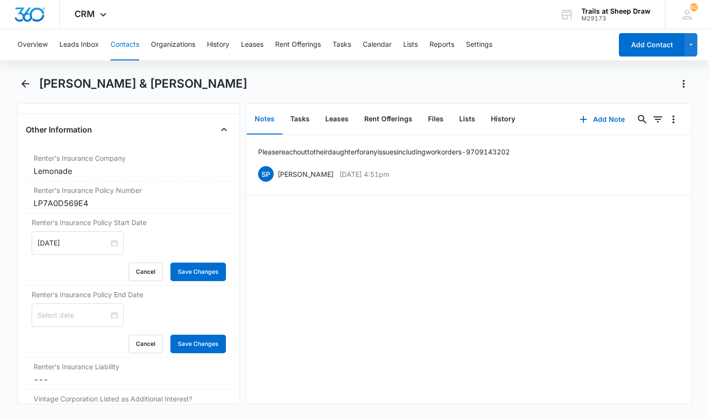
click at [80, 317] on input at bounding box center [73, 315] width 72 height 11
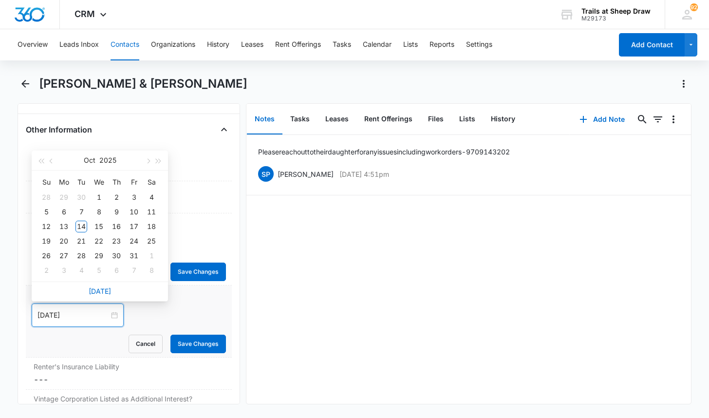
type input "[DATE]"
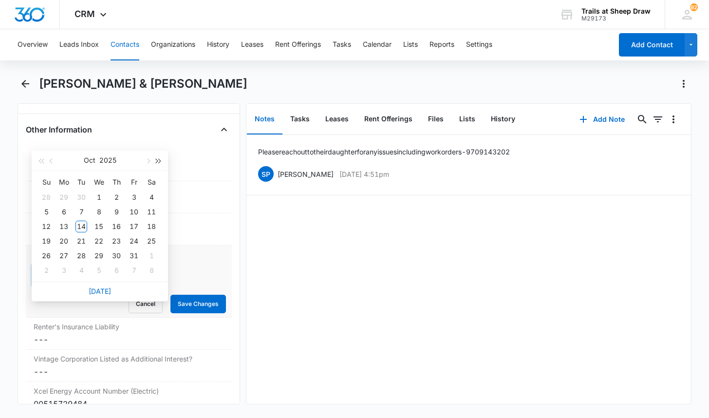
click at [159, 160] on span "button" at bounding box center [158, 161] width 5 height 5
type input "[DATE]"
click at [49, 224] on div "11" at bounding box center [46, 227] width 12 height 12
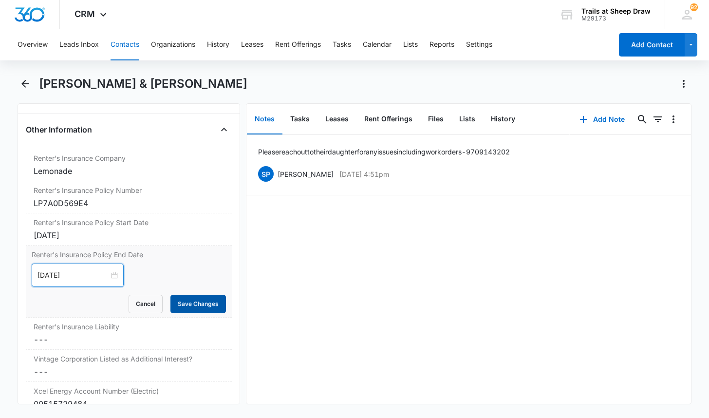
click at [196, 300] on button "Save Changes" at bounding box center [198, 304] width 56 height 19
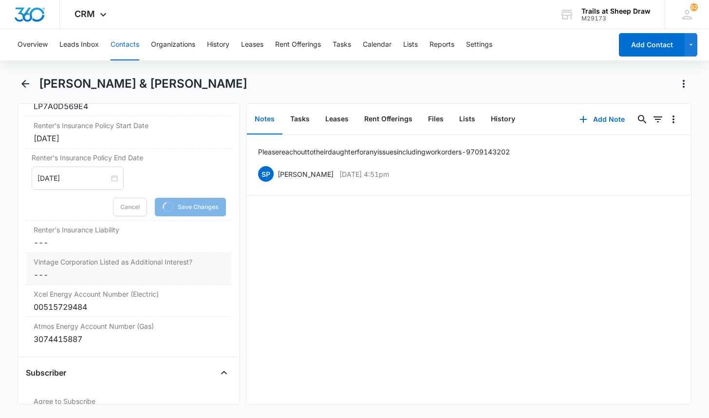
scroll to position [2234, 0]
click at [84, 250] on div "Renter's Insurance Liability Cancel Save Changes ---" at bounding box center [129, 236] width 206 height 32
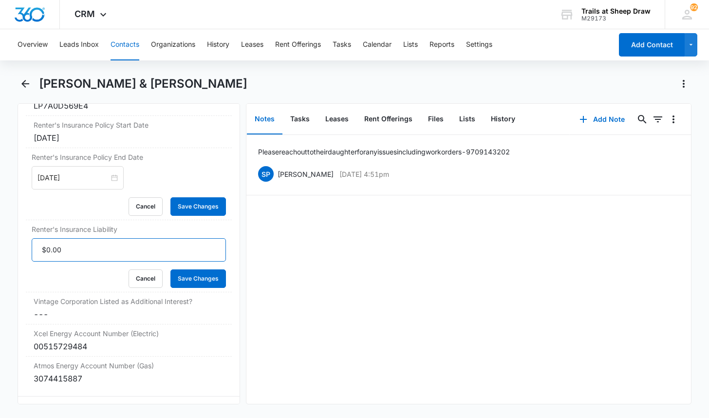
click at [82, 242] on input "Renter's Insurance Liability" at bounding box center [129, 249] width 194 height 23
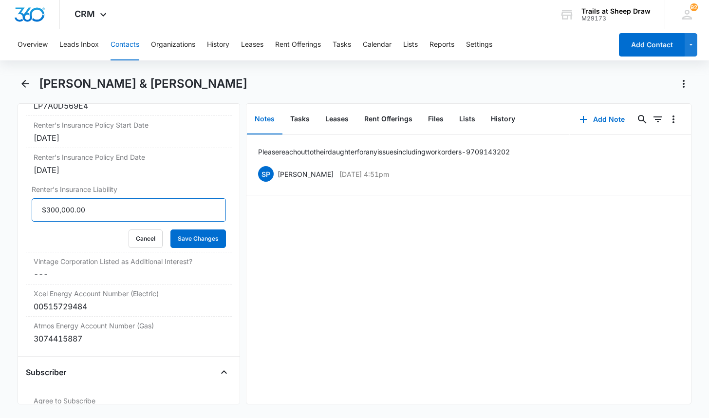
type input "$300,000.00"
click at [170, 229] on button "Save Changes" at bounding box center [198, 238] width 56 height 19
click at [112, 272] on dd "Cancel Save Changes ---" at bounding box center [129, 274] width 190 height 12
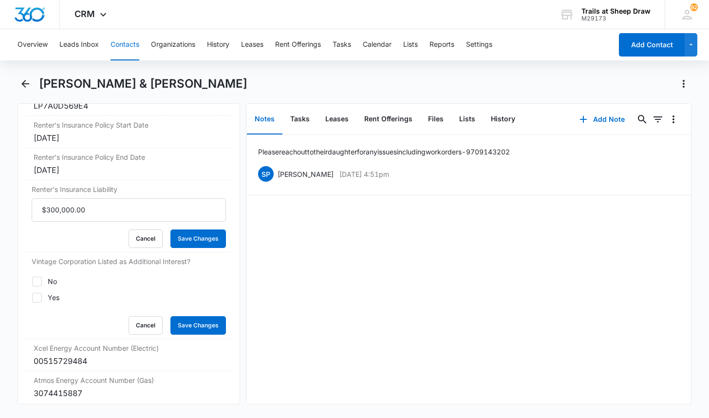
click at [100, 283] on label "No" at bounding box center [129, 281] width 194 height 10
click at [32, 281] on input "No" at bounding box center [32, 281] width 0 height 0
checkbox input "true"
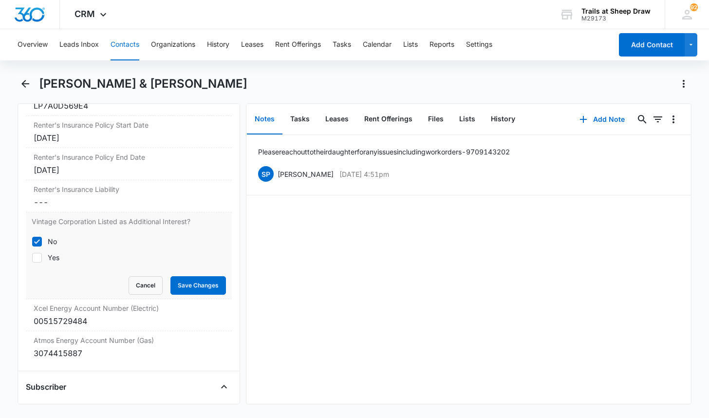
click at [63, 259] on label "Yes" at bounding box center [129, 257] width 194 height 10
click at [32, 258] on input "Yes" at bounding box center [32, 257] width 0 height 0
checkbox input "true"
click at [44, 230] on div "No Yes" at bounding box center [129, 249] width 194 height 38
click at [51, 239] on div "No" at bounding box center [52, 241] width 9 height 10
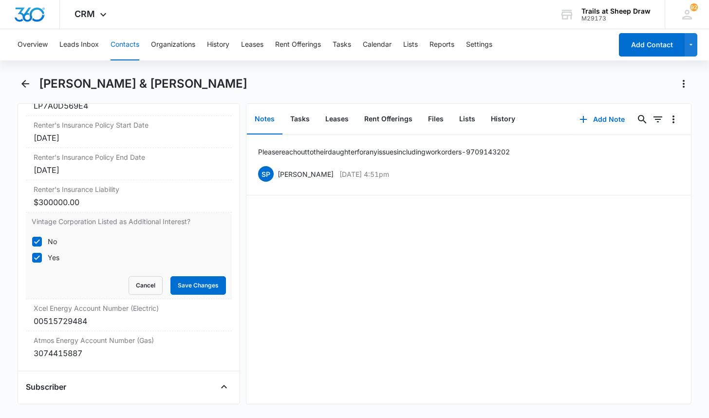
click at [32, 241] on input "No" at bounding box center [32, 241] width 0 height 0
checkbox input "false"
click at [185, 276] on button "Save Changes" at bounding box center [198, 285] width 56 height 19
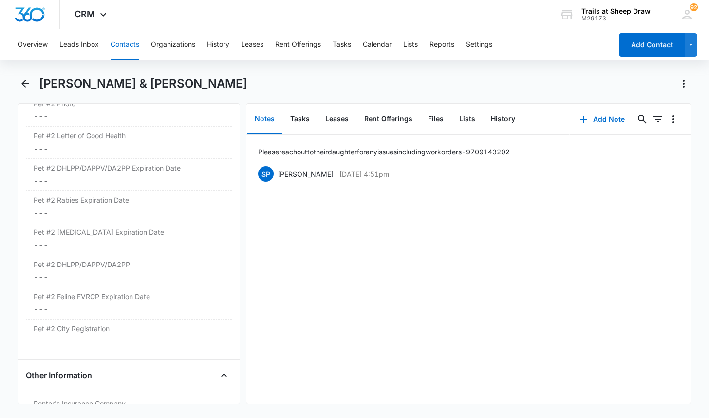
scroll to position [1834, 0]
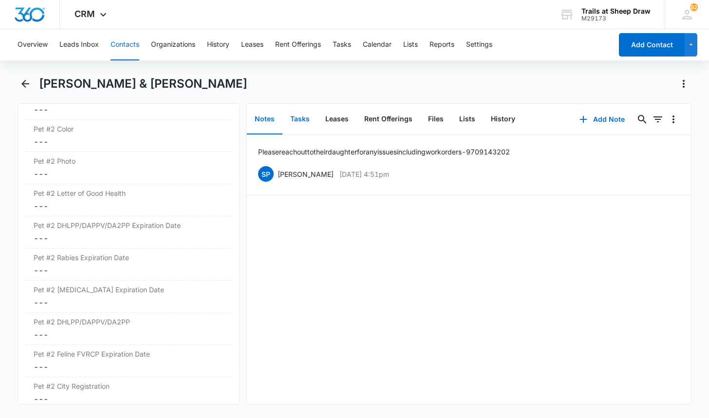
click at [307, 114] on button "Tasks" at bounding box center [299, 119] width 35 height 30
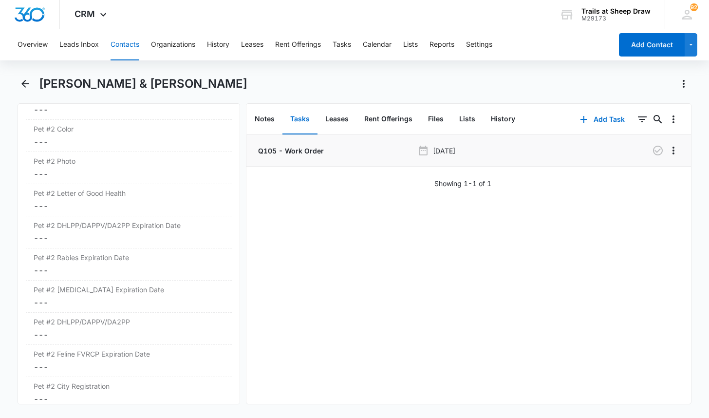
click at [308, 155] on p "Q105 - Work Order" at bounding box center [290, 151] width 68 height 10
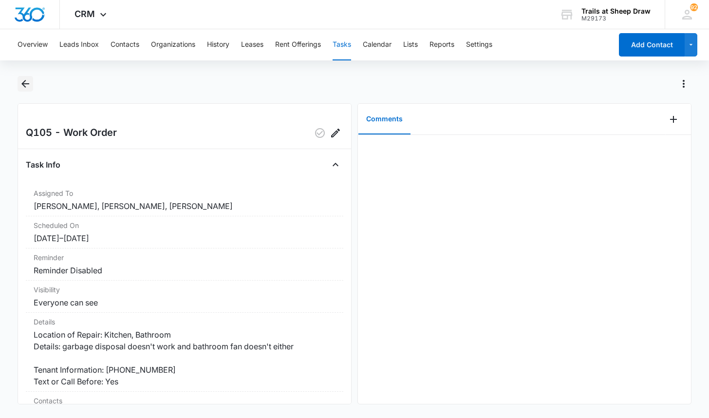
click at [30, 80] on icon "Back" at bounding box center [25, 84] width 12 height 12
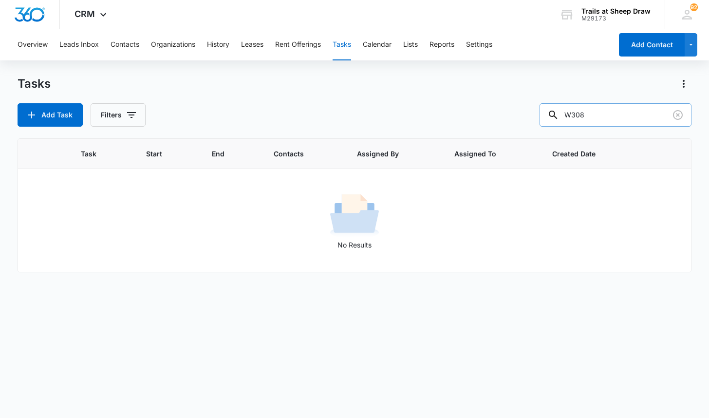
click at [596, 117] on input "W308" at bounding box center [616, 114] width 152 height 23
type input "O103"
click at [132, 47] on button "Contacts" at bounding box center [125, 44] width 29 height 31
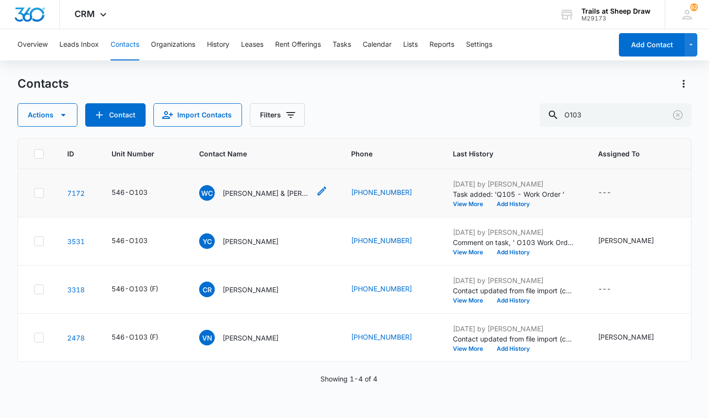
click at [256, 190] on p "[PERSON_NAME] & [PERSON_NAME]" at bounding box center [267, 193] width 88 height 10
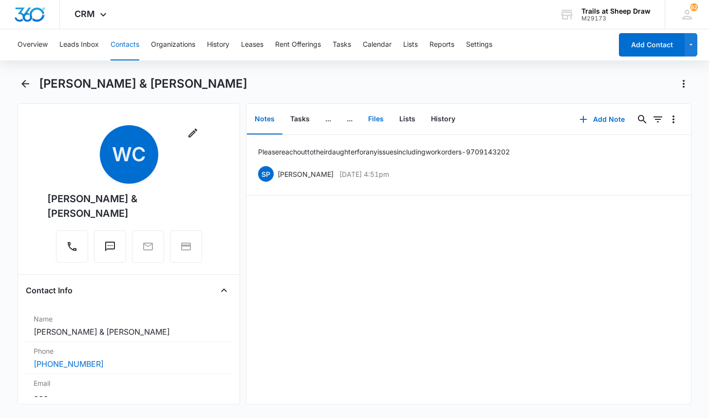
click at [382, 120] on button "Files" at bounding box center [375, 119] width 31 height 30
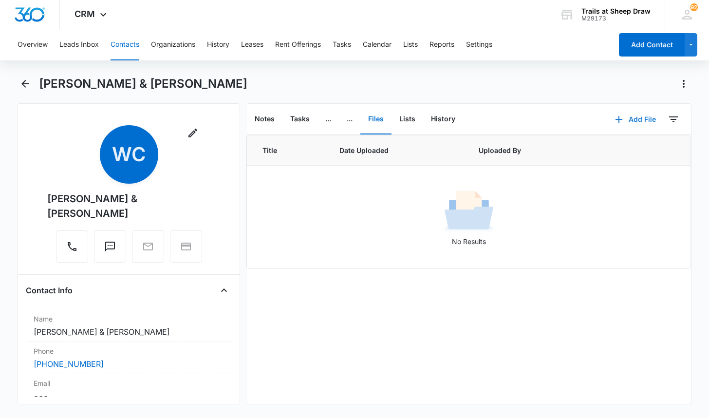
click at [634, 120] on button "Add File" at bounding box center [635, 119] width 60 height 23
click at [626, 151] on div "Upload Files" at bounding box center [622, 150] width 39 height 7
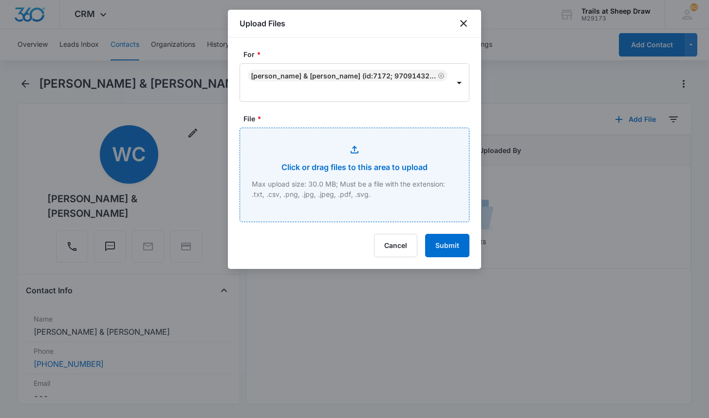
click at [364, 140] on input "File *" at bounding box center [354, 174] width 229 height 93
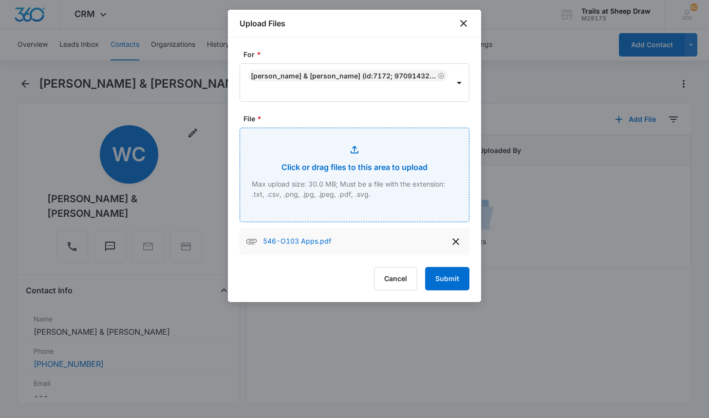
click at [379, 178] on input "File *" at bounding box center [354, 174] width 229 height 93
type input "C:\fakepath\546-O103 Lease.pdf"
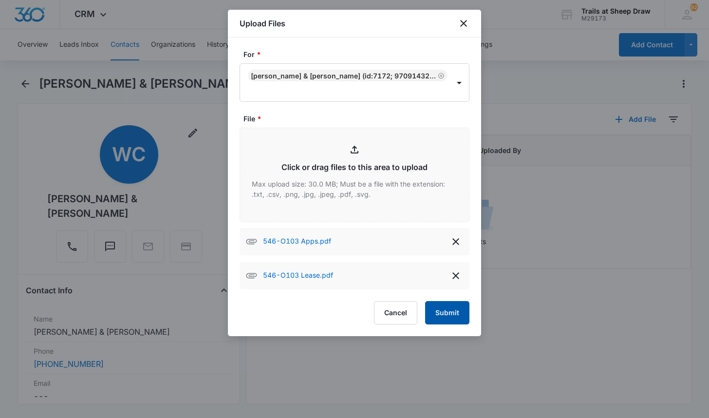
click at [456, 318] on button "Submit" at bounding box center [447, 312] width 44 height 23
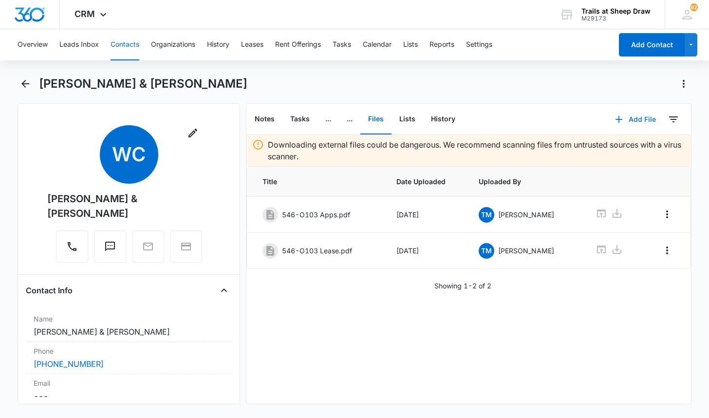
click at [636, 117] on button "Add File" at bounding box center [635, 119] width 60 height 23
click at [620, 147] on div "Upload Files" at bounding box center [622, 150] width 39 height 7
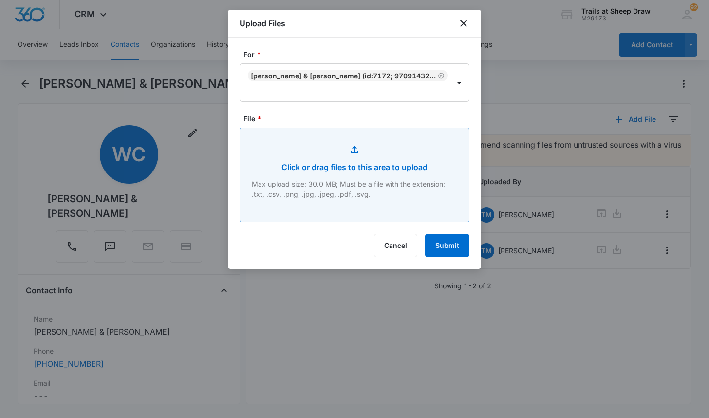
click at [341, 174] on input "File *" at bounding box center [354, 174] width 229 height 93
type input "C:\fakepath\546-O103 Insurance.pdf"
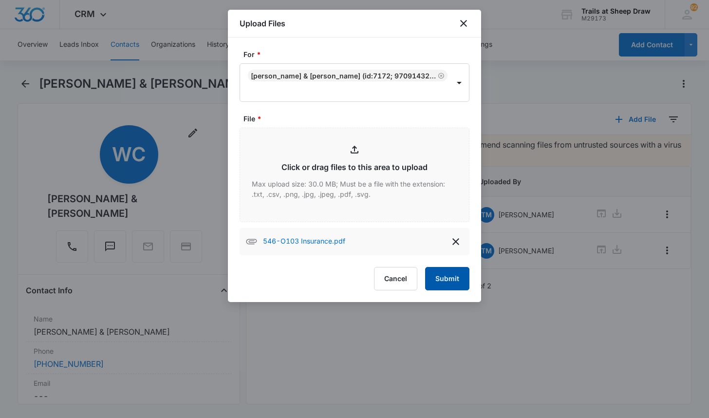
click at [455, 280] on button "Submit" at bounding box center [447, 278] width 44 height 23
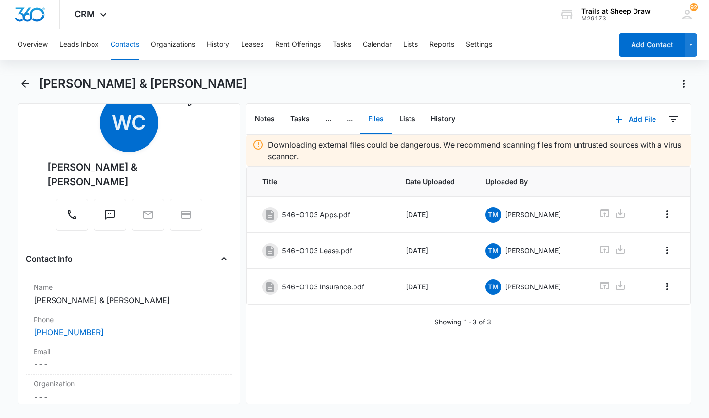
scroll to position [49, 0]
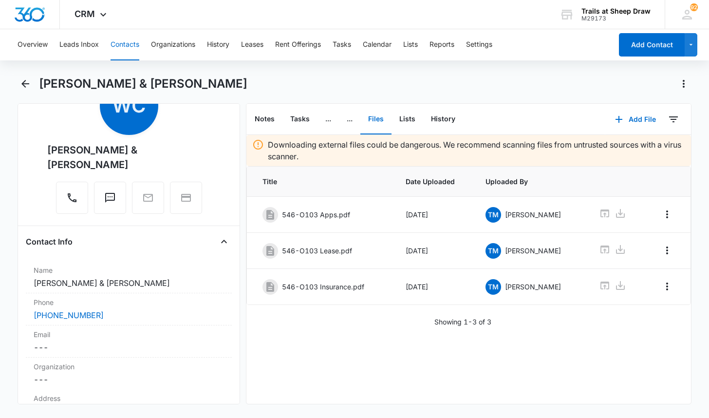
click at [133, 43] on button "Contacts" at bounding box center [125, 44] width 29 height 31
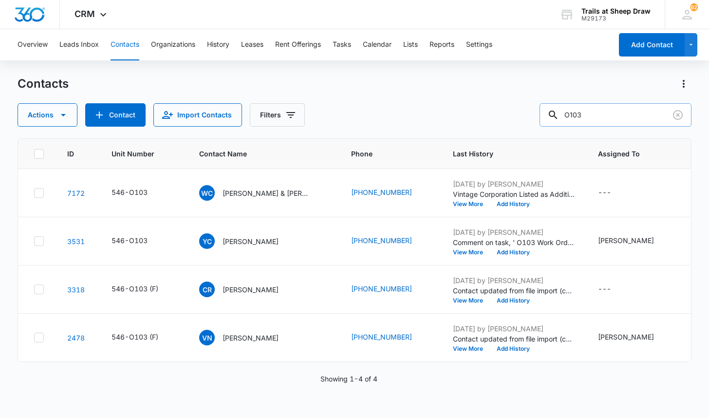
click at [598, 108] on input "O103" at bounding box center [616, 114] width 152 height 23
type input "P207"
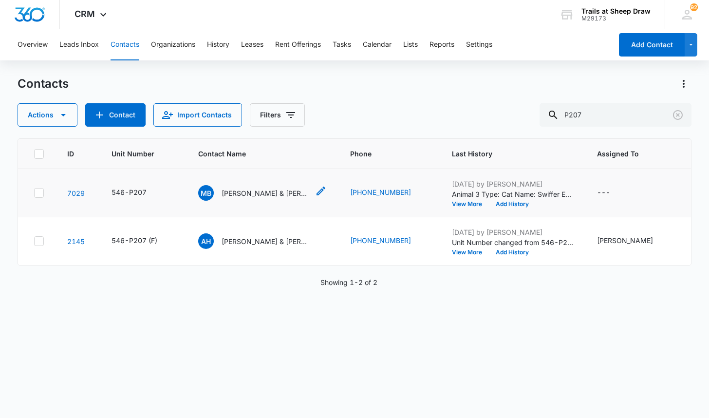
click at [248, 201] on td "MB [PERSON_NAME] & [PERSON_NAME]" at bounding box center [262, 193] width 152 height 48
click at [255, 193] on p "[PERSON_NAME] & [PERSON_NAME]" at bounding box center [266, 193] width 88 height 10
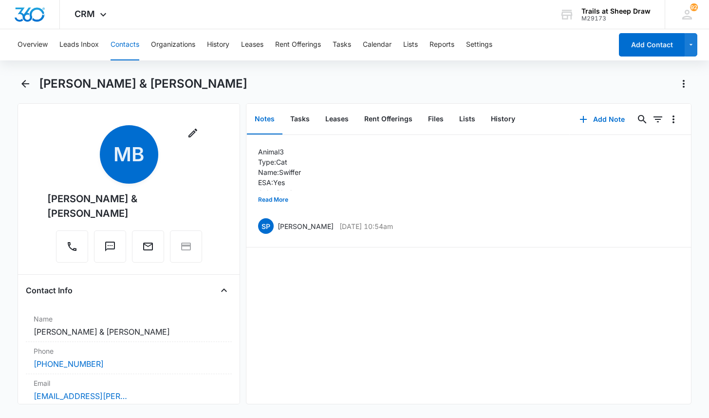
drag, startPoint x: 42, startPoint y: 190, endPoint x: 89, endPoint y: 213, distance: 52.3
click at [89, 213] on div "Remove MB [PERSON_NAME] & [PERSON_NAME]" at bounding box center [129, 195] width 206 height 141
click at [116, 45] on button "Contacts" at bounding box center [125, 44] width 29 height 31
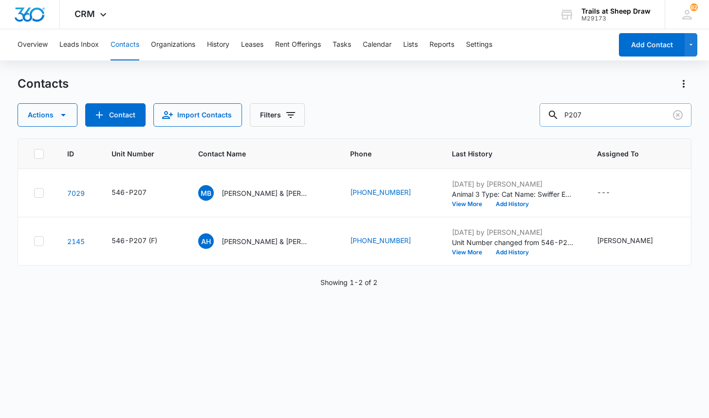
click at [652, 120] on input "P207" at bounding box center [616, 114] width 152 height 23
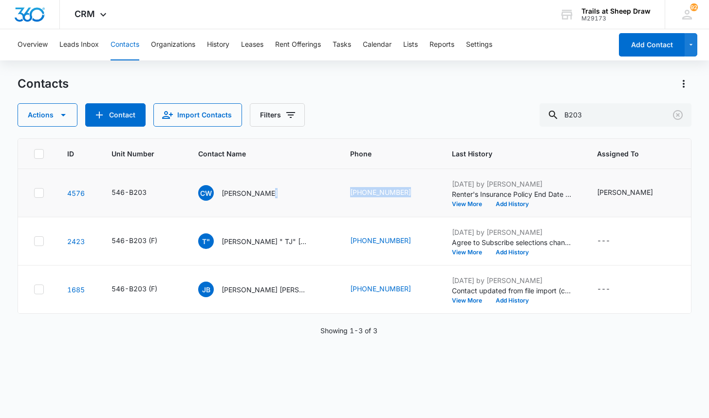
drag, startPoint x: 339, startPoint y: 191, endPoint x: 431, endPoint y: 193, distance: 92.0
drag, startPoint x: 398, startPoint y: 111, endPoint x: 426, endPoint y: 92, distance: 34.0
click at [398, 111] on div "Actions Contact Import Contacts Filters B203" at bounding box center [354, 114] width 673 height 23
click at [609, 125] on input "B203" at bounding box center [616, 114] width 152 height 23
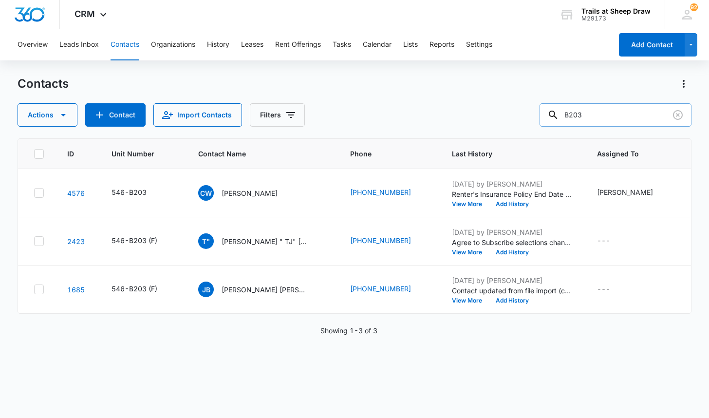
click at [609, 125] on input "B203" at bounding box center [616, 114] width 152 height 23
type input "O103"
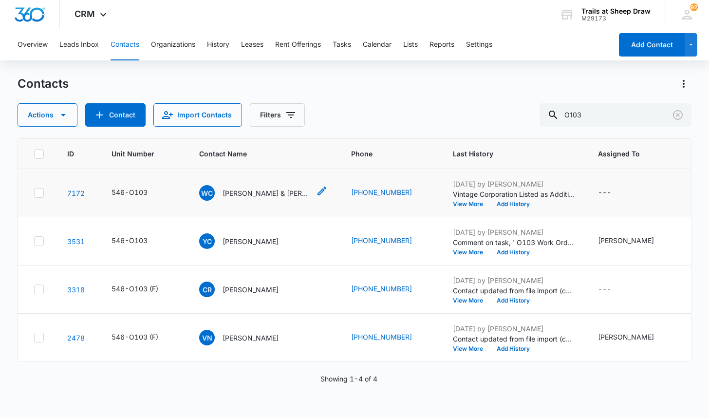
click at [268, 198] on p "[PERSON_NAME] & [PERSON_NAME]" at bounding box center [267, 193] width 88 height 10
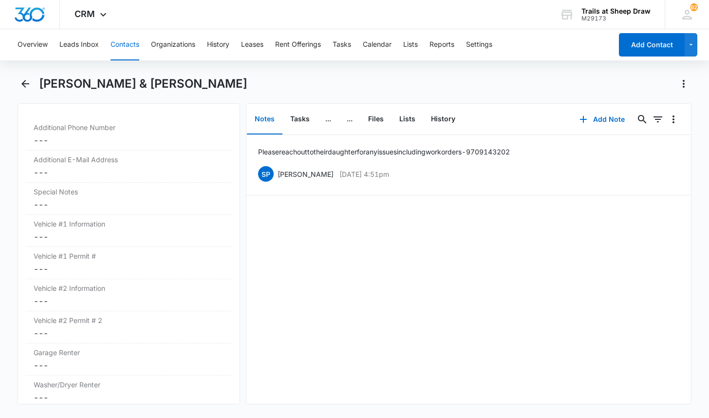
scroll to position [925, 0]
click at [92, 231] on dd "Cancel Save Changes ---" at bounding box center [129, 236] width 190 height 12
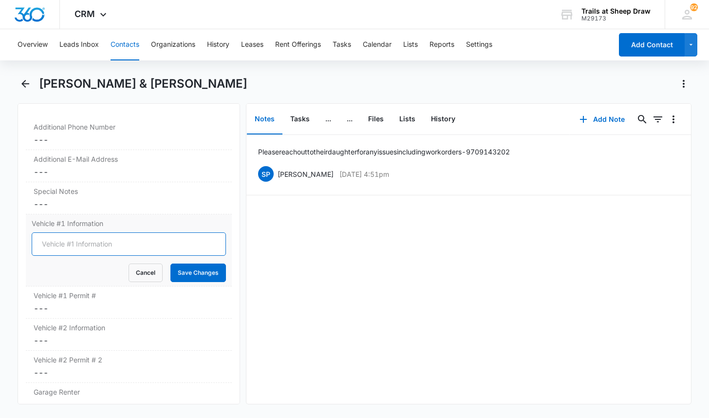
click at [64, 242] on input "Vehicle #1 Information" at bounding box center [129, 243] width 194 height 23
type input "N/QA"
click at [170, 263] on button "Save Changes" at bounding box center [198, 272] width 56 height 19
click at [63, 243] on input "N/QA" at bounding box center [129, 243] width 194 height 23
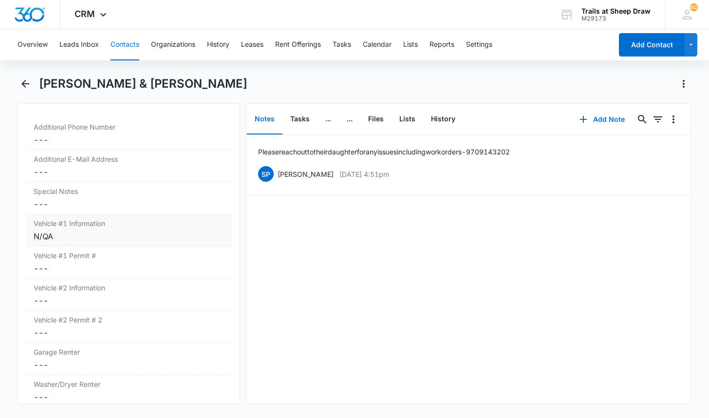
click at [79, 233] on div "N/QA" at bounding box center [129, 236] width 190 height 12
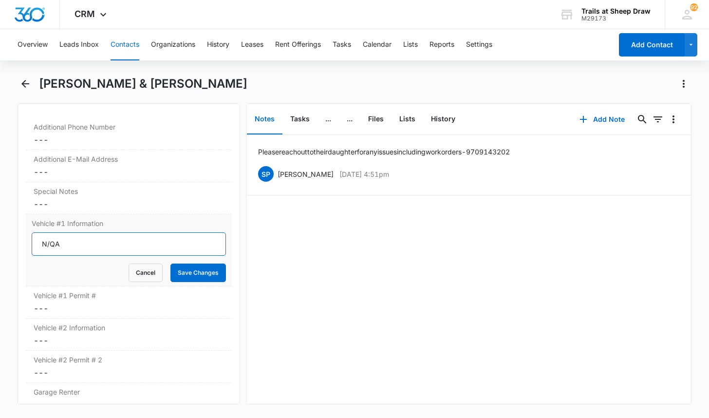
click at [75, 242] on input "N/QA" at bounding box center [129, 243] width 194 height 23
type input "N/A"
click at [170, 263] on button "Save Changes" at bounding box center [198, 272] width 56 height 19
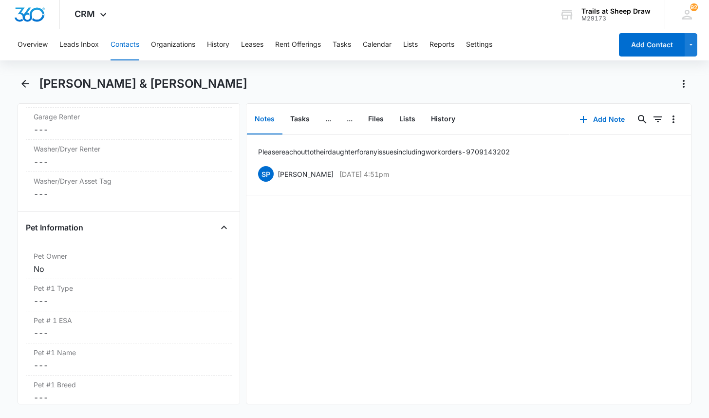
scroll to position [1080, 0]
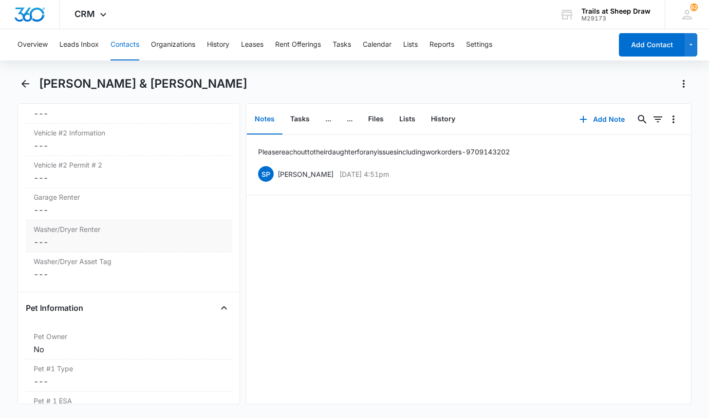
click at [109, 244] on dd "Cancel Save Changes ---" at bounding box center [129, 242] width 190 height 12
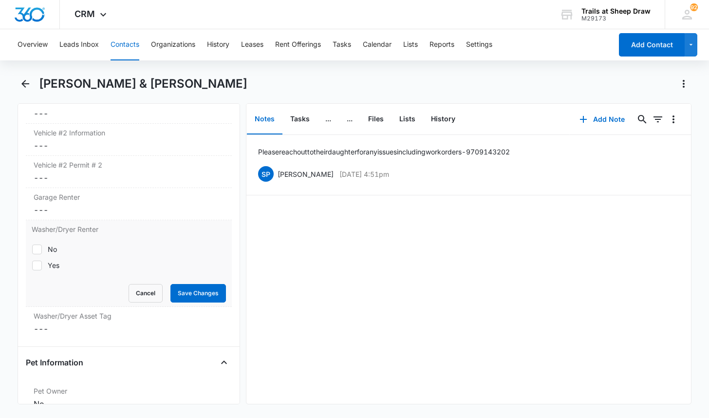
click at [55, 261] on div "Yes" at bounding box center [54, 265] width 12 height 10
click at [32, 265] on input "Yes" at bounding box center [32, 265] width 0 height 0
checkbox input "true"
click at [186, 294] on button "Save Changes" at bounding box center [198, 293] width 56 height 19
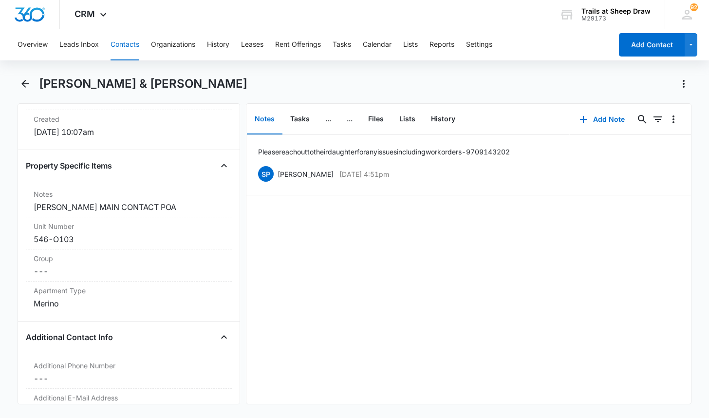
scroll to position [690, 0]
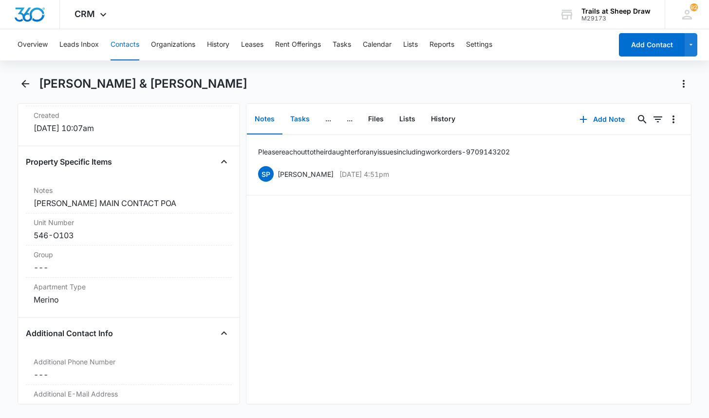
click at [305, 123] on button "Tasks" at bounding box center [299, 119] width 35 height 30
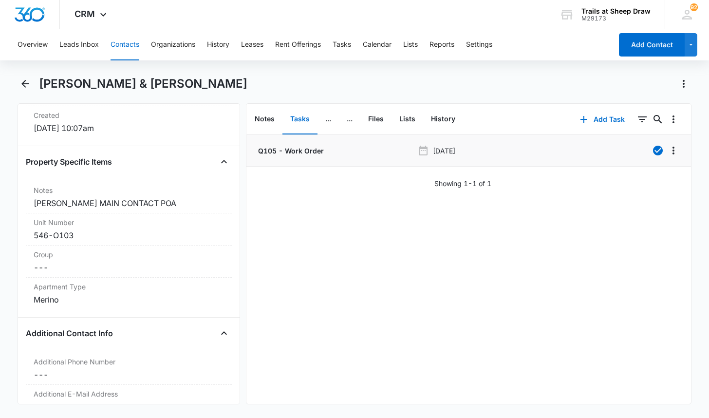
click at [307, 149] on p "Q105 - Work Order" at bounding box center [290, 151] width 68 height 10
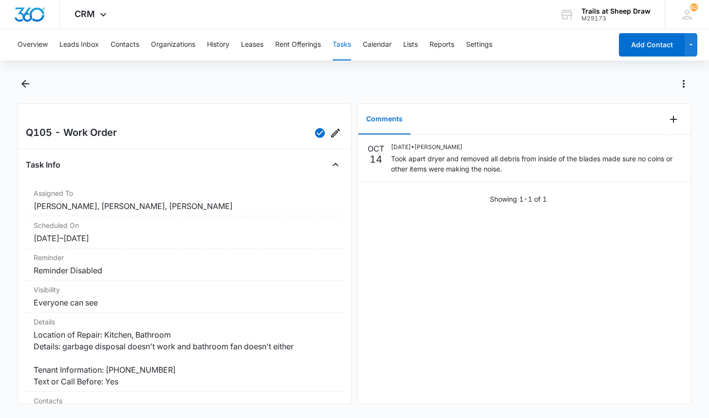
click at [309, 80] on div at bounding box center [365, 84] width 653 height 16
click at [114, 48] on button "Contacts" at bounding box center [125, 44] width 29 height 31
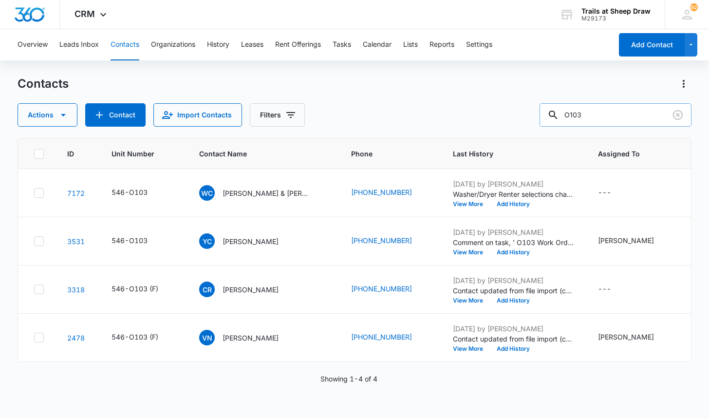
click at [598, 118] on input "O103" at bounding box center [616, 114] width 152 height 23
type input "H103"
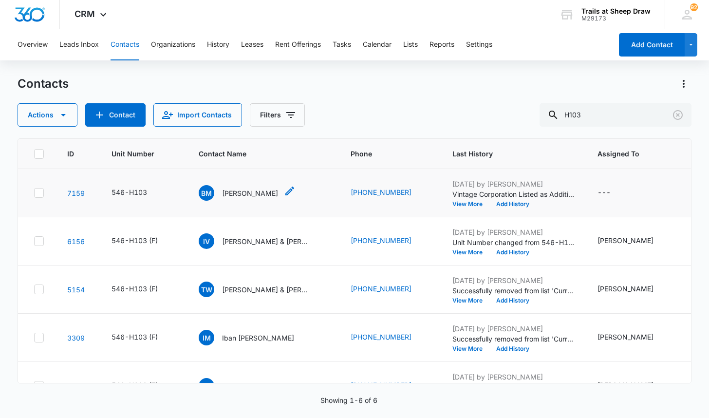
click at [249, 195] on p "[PERSON_NAME]" at bounding box center [250, 193] width 56 height 10
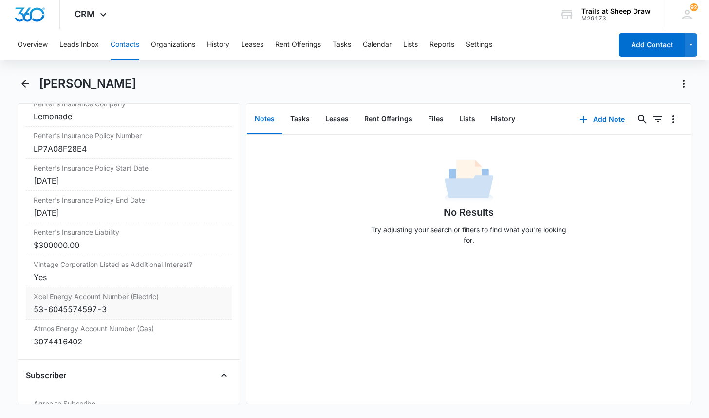
scroll to position [2143, 0]
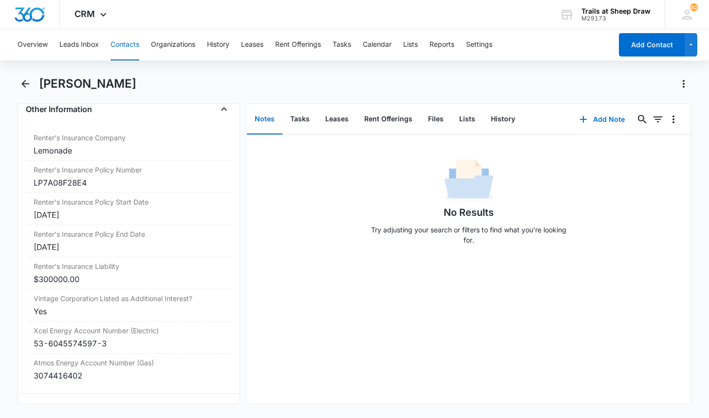
click at [130, 56] on button "Contacts" at bounding box center [125, 44] width 29 height 31
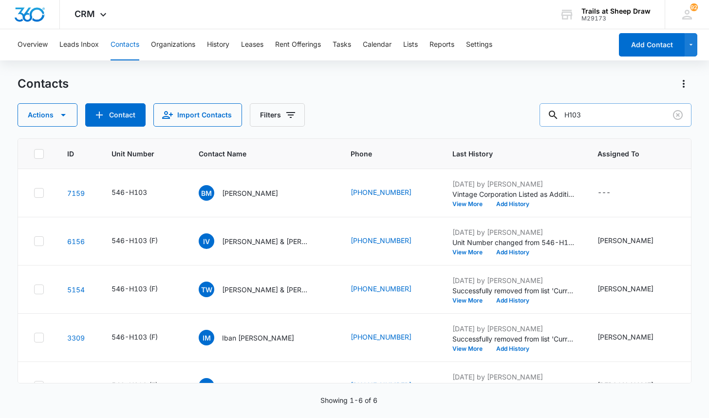
click at [608, 107] on input "H103" at bounding box center [616, 114] width 152 height 23
type input "R306"
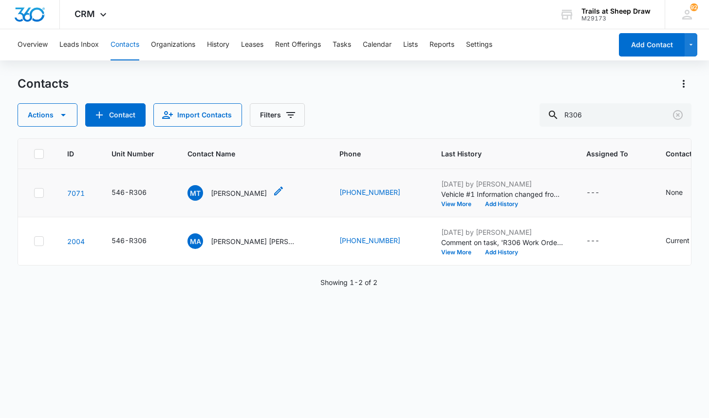
click at [225, 188] on p "[PERSON_NAME]" at bounding box center [239, 193] width 56 height 10
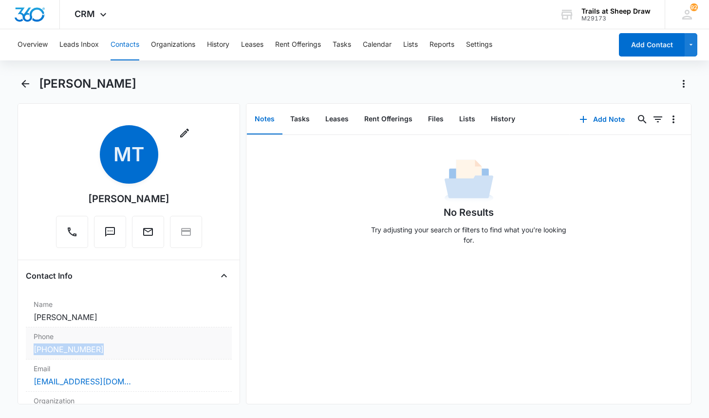
drag, startPoint x: 25, startPoint y: 345, endPoint x: 104, endPoint y: 356, distance: 79.7
click at [104, 356] on div "Remove MT [PERSON_NAME] Contact Info Name Cancel Save Changes [PERSON_NAME] Pho…" at bounding box center [129, 253] width 223 height 301
click at [572, 210] on div "No Results Try adjusting your search or filters to find what you’re looking for." at bounding box center [468, 204] width 444 height 96
click at [433, 122] on button "Files" at bounding box center [435, 119] width 31 height 30
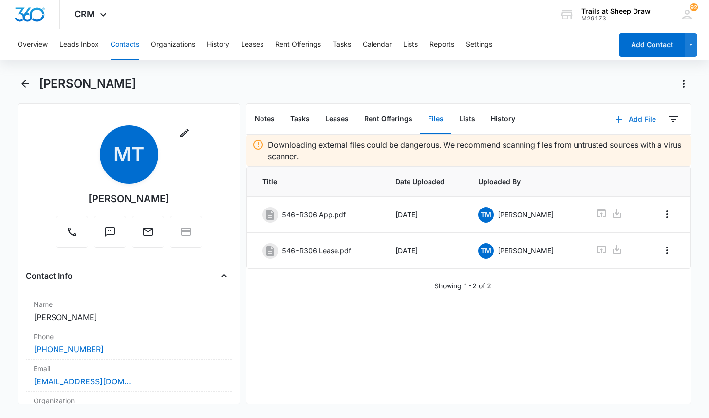
click at [625, 118] on button "Add File" at bounding box center [635, 119] width 60 height 23
click at [606, 152] on div "Upload Files" at bounding box center [622, 150] width 39 height 7
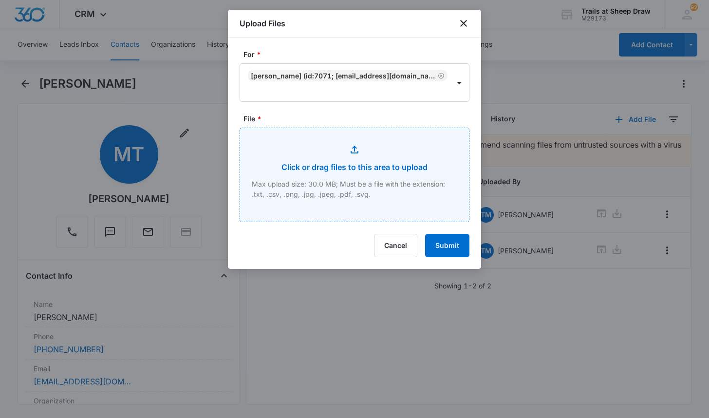
click at [313, 149] on input "File *" at bounding box center [354, 174] width 229 height 93
type input "C:\fakepath\546-R306 insurance.pdf"
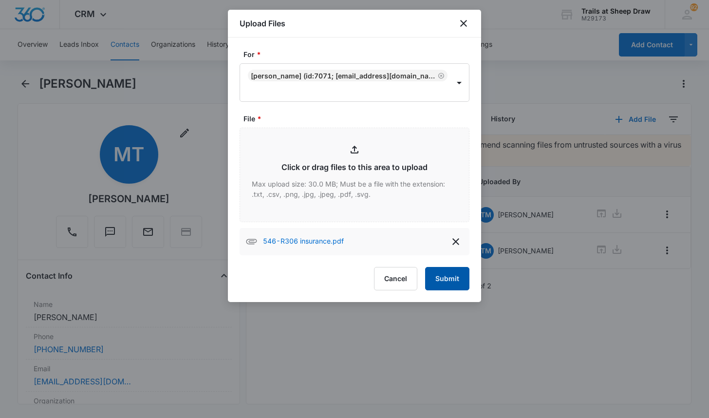
click at [449, 275] on button "Submit" at bounding box center [447, 278] width 44 height 23
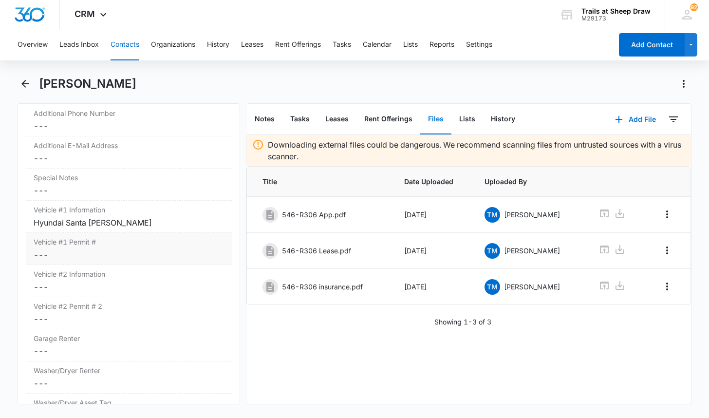
scroll to position [925, 0]
click at [151, 236] on label "Vehicle #1 Permit #" at bounding box center [129, 241] width 190 height 10
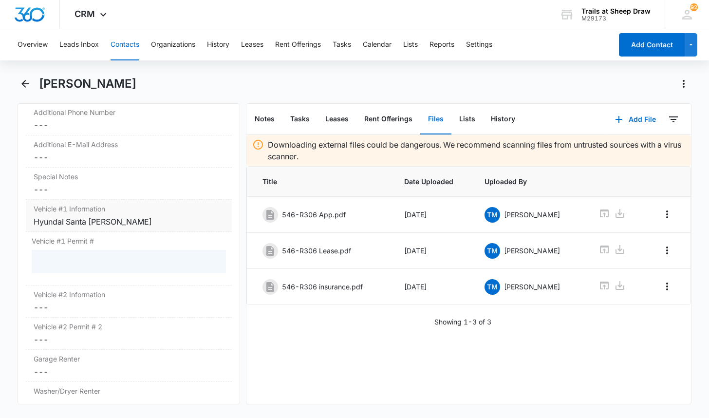
click at [152, 224] on div "Hyundai Santa [PERSON_NAME]" at bounding box center [129, 222] width 190 height 12
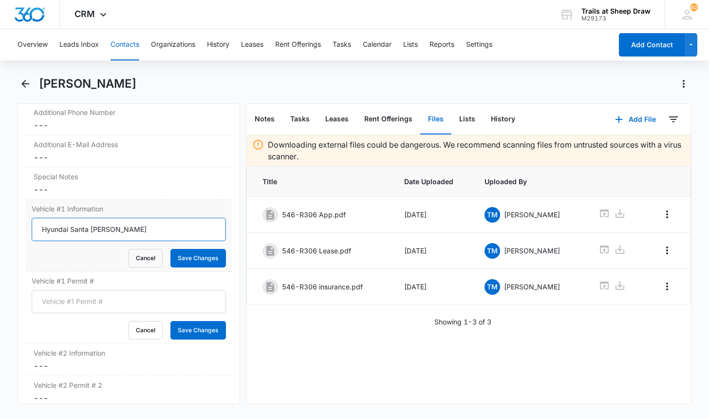
click at [148, 230] on input "Hyundai Santa [PERSON_NAME]" at bounding box center [129, 229] width 194 height 23
paste input "AOF-Q21"
type input "Hyundai Santa [PERSON_NAME] AOF-Q21"
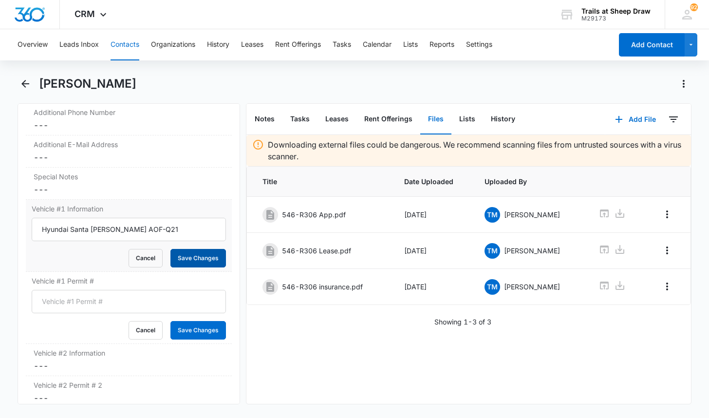
click at [191, 257] on button "Save Changes" at bounding box center [198, 258] width 56 height 19
click at [152, 324] on button "Cancel" at bounding box center [146, 330] width 34 height 19
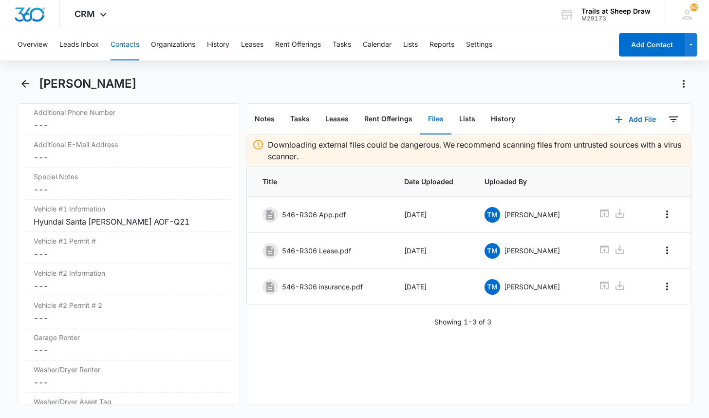
click at [124, 54] on button "Contacts" at bounding box center [125, 44] width 29 height 31
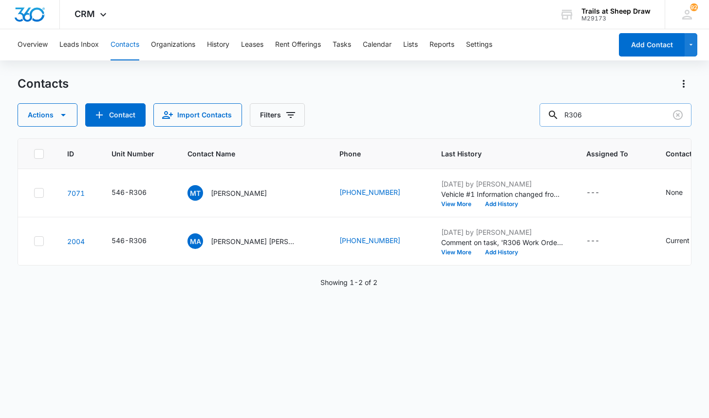
click at [606, 116] on input "R306" at bounding box center [616, 114] width 152 height 23
type input "H103"
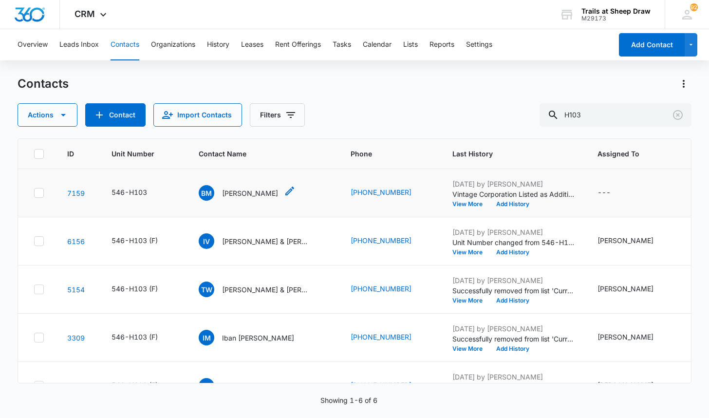
click at [253, 198] on div "BM [PERSON_NAME]" at bounding box center [238, 193] width 79 height 16
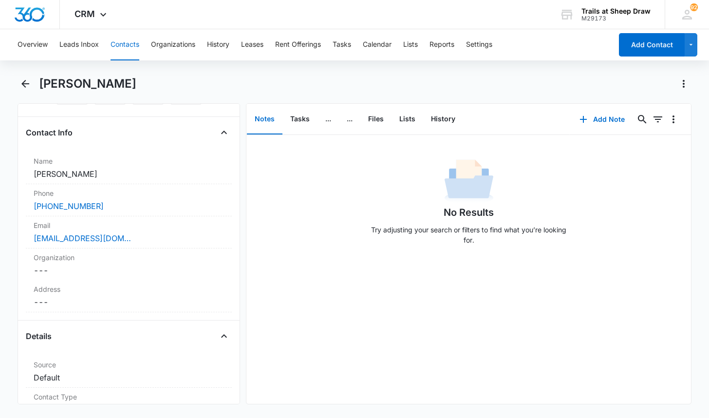
scroll to position [146, 0]
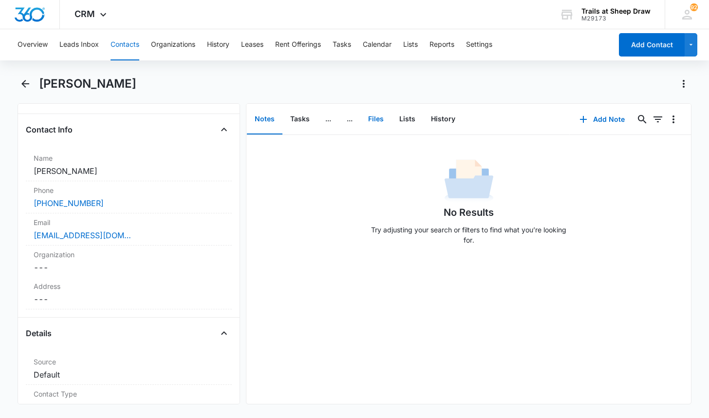
click at [379, 120] on button "Files" at bounding box center [375, 119] width 31 height 30
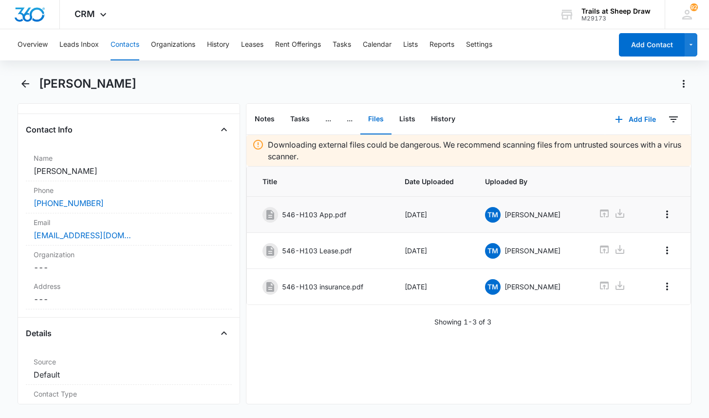
click at [523, 218] on p "[PERSON_NAME]" at bounding box center [532, 214] width 56 height 10
click at [600, 214] on icon at bounding box center [604, 213] width 9 height 8
click at [250, 84] on div "[PERSON_NAME]" at bounding box center [365, 84] width 653 height 16
click at [130, 44] on button "Contacts" at bounding box center [125, 44] width 29 height 31
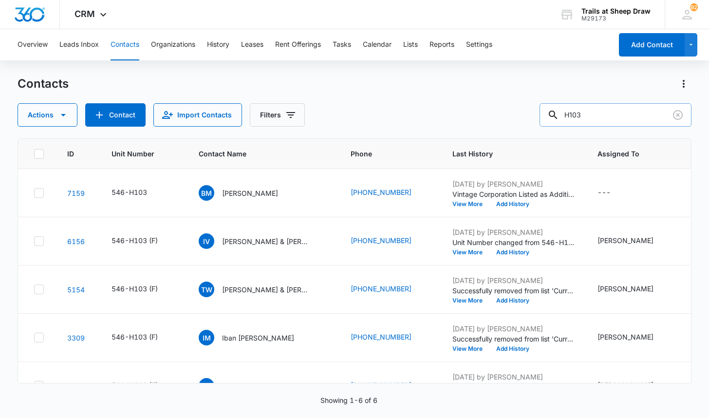
click at [587, 115] on input "H103" at bounding box center [616, 114] width 152 height 23
type input "I305"
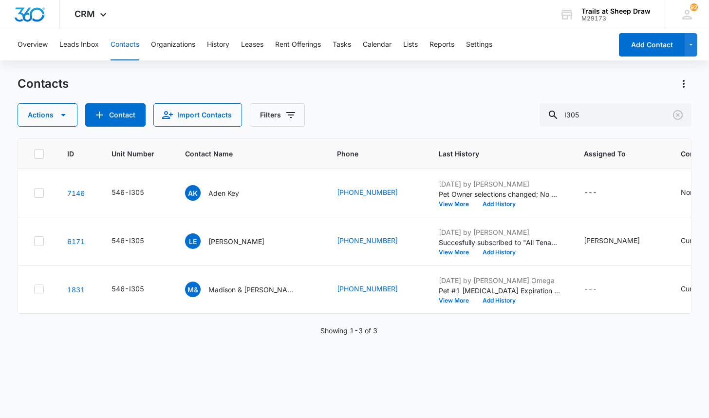
click at [253, 353] on div "ID Unit Number Contact Name Phone Last History Assigned To Contact Type Contact…" at bounding box center [354, 271] width 673 height 267
click at [625, 115] on input "I305" at bounding box center [616, 114] width 152 height 23
click at [625, 114] on input "I305" at bounding box center [616, 114] width 152 height 23
click at [217, 190] on p "Aden Key" at bounding box center [223, 193] width 31 height 10
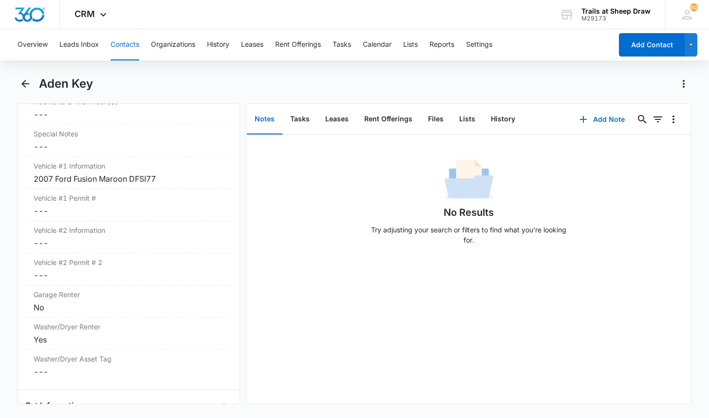
scroll to position [974, 0]
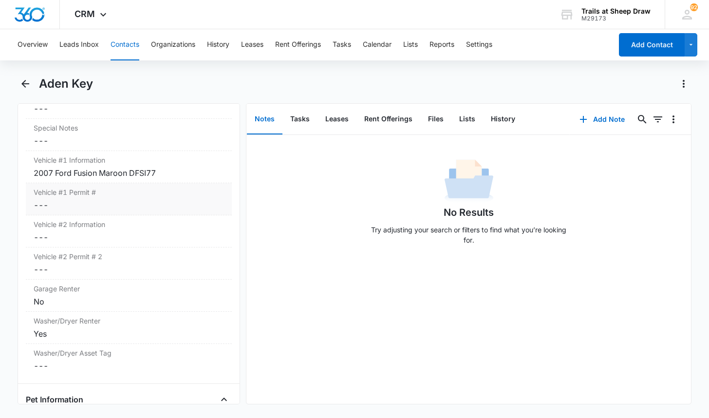
click at [173, 178] on div "2007 Ford Fusion Maroon DFSI77" at bounding box center [129, 173] width 190 height 12
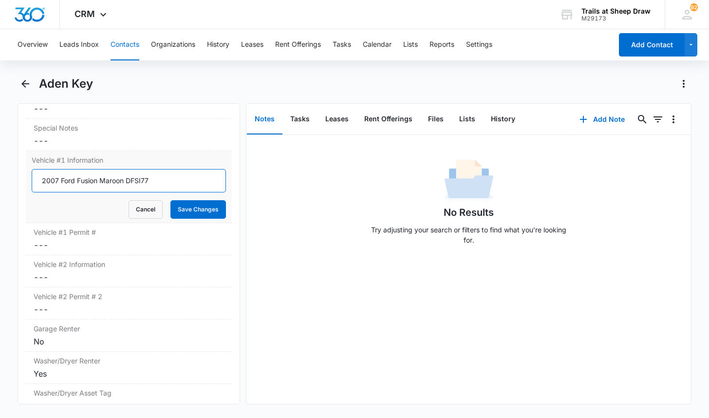
drag, startPoint x: 126, startPoint y: 180, endPoint x: 155, endPoint y: 182, distance: 29.3
click at [155, 182] on input "2007 Ford Fusion Maroon DFSI77" at bounding box center [129, 180] width 194 height 23
click at [59, 249] on dd "Cancel Save Changes ---" at bounding box center [129, 245] width 190 height 12
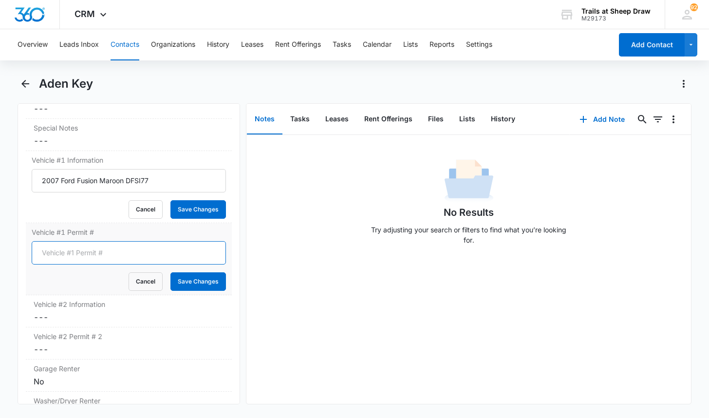
click at [89, 253] on input "Vehicle #1 Permit #" at bounding box center [129, 252] width 194 height 23
paste input "DFSI77"
type input "DFSI77"
click at [181, 285] on button "Save Changes" at bounding box center [198, 281] width 56 height 19
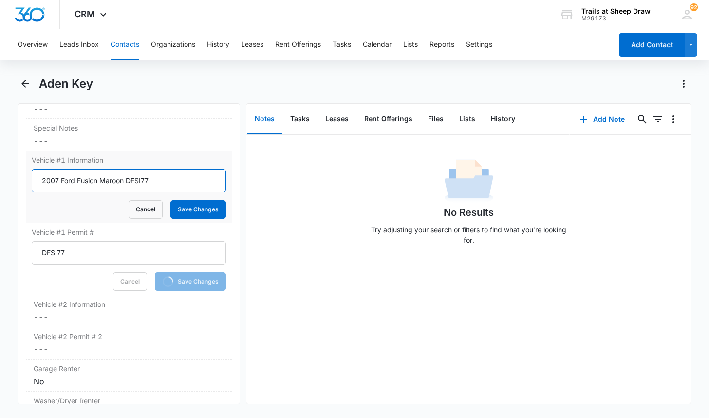
click at [146, 173] on input "2007 Ford Fusion Maroon DFSI77" at bounding box center [129, 180] width 194 height 23
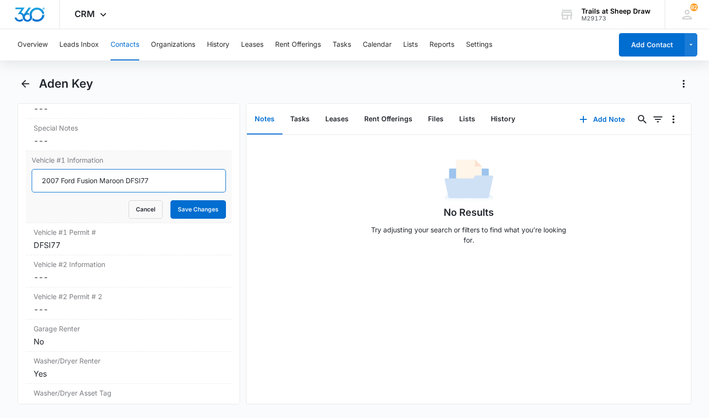
drag, startPoint x: 128, startPoint y: 177, endPoint x: 162, endPoint y: 181, distance: 34.7
click at [162, 181] on input "2007 Ford Fusion Maroon DFSI77" at bounding box center [129, 180] width 194 height 23
type input "2007 Ford Fusion Maroon"
click at [184, 144] on dd "Cancel Save Changes ---" at bounding box center [129, 141] width 190 height 12
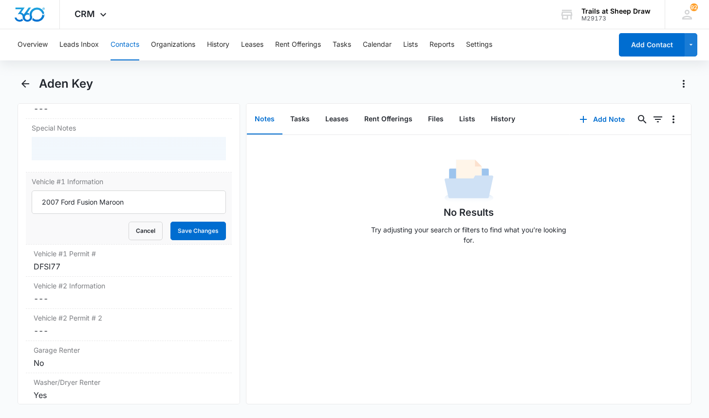
click at [203, 219] on form "2007 Ford Fusion Maroon Cancel Save Changes" at bounding box center [129, 215] width 194 height 50
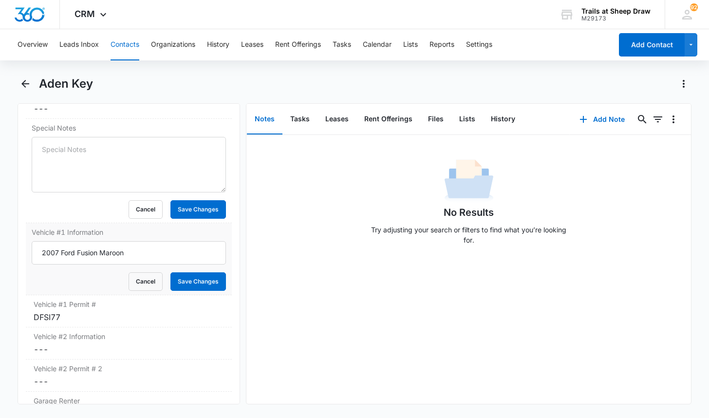
click at [201, 236] on label "Vehicle #1 Information" at bounding box center [129, 232] width 194 height 10
click at [201, 241] on input "2007 Ford Fusion Maroon" at bounding box center [129, 252] width 194 height 23
click at [141, 206] on button "Cancel" at bounding box center [146, 209] width 34 height 19
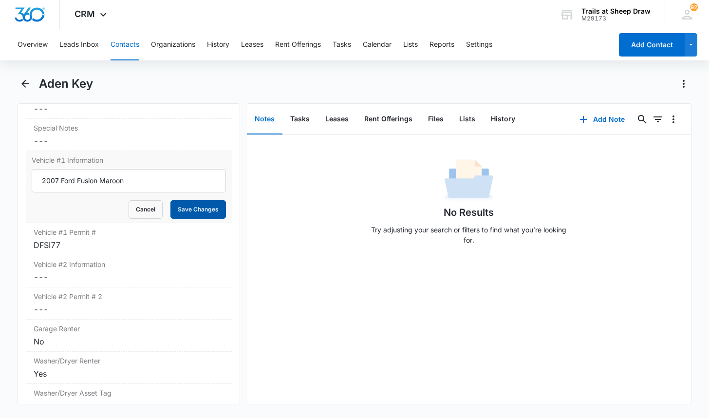
click at [190, 206] on button "Save Changes" at bounding box center [198, 209] width 56 height 19
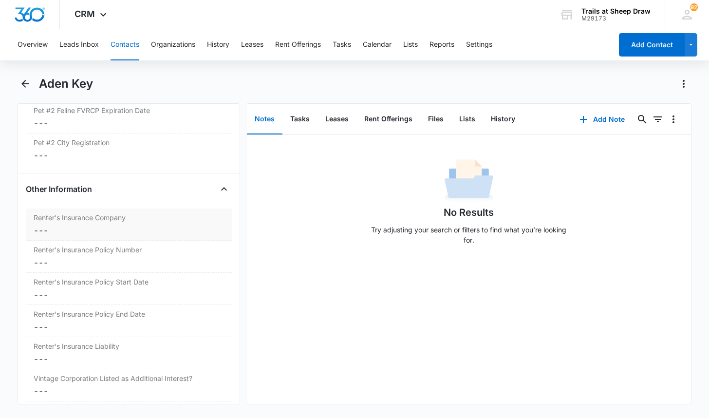
scroll to position [2045, 0]
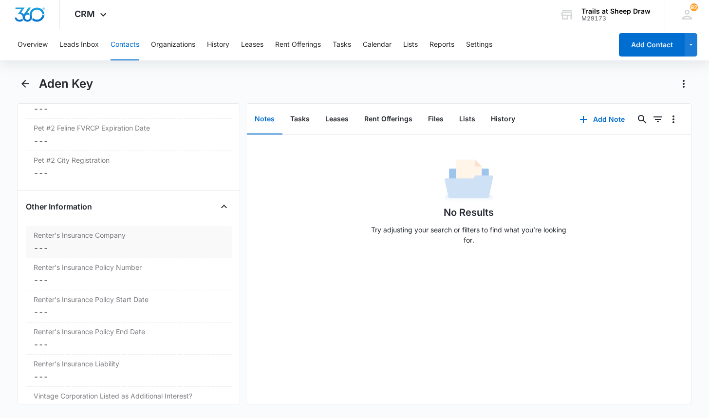
click at [49, 244] on dd "Cancel Save Changes ---" at bounding box center [129, 248] width 190 height 12
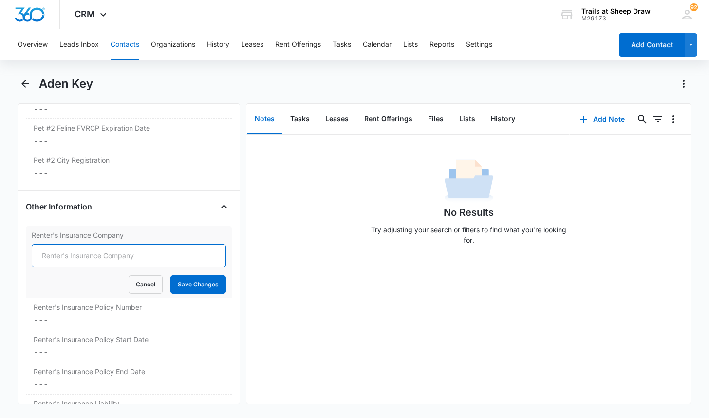
click at [64, 258] on input "Renter's Insurance Company" at bounding box center [129, 255] width 194 height 23
type input "R"
type input "American Bankers Insurance Company"
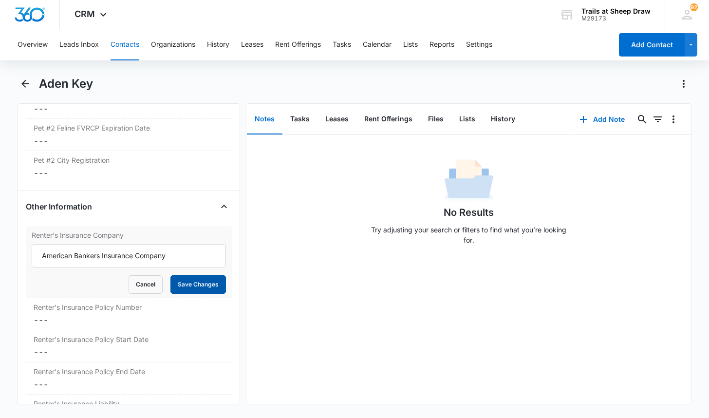
click at [199, 278] on button "Save Changes" at bounding box center [198, 284] width 56 height 19
click at [50, 323] on dd "Cancel Save Changes ---" at bounding box center [129, 320] width 190 height 12
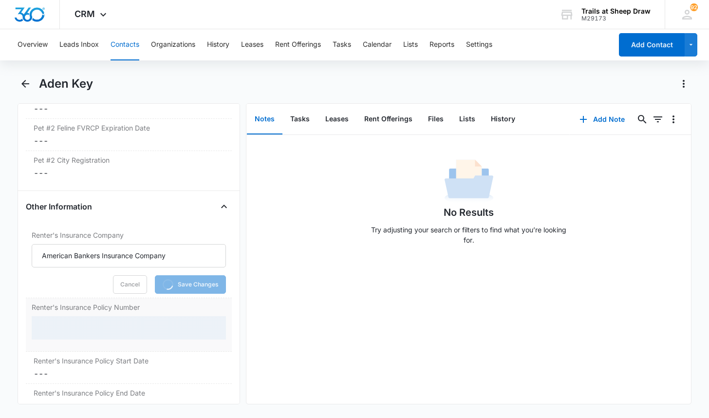
click at [85, 324] on div at bounding box center [129, 327] width 194 height 23
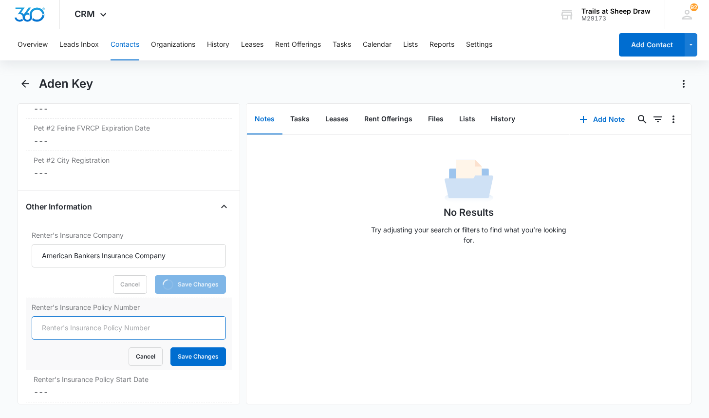
click at [86, 334] on input "Renter's Insurance Policy Number" at bounding box center [129, 327] width 194 height 23
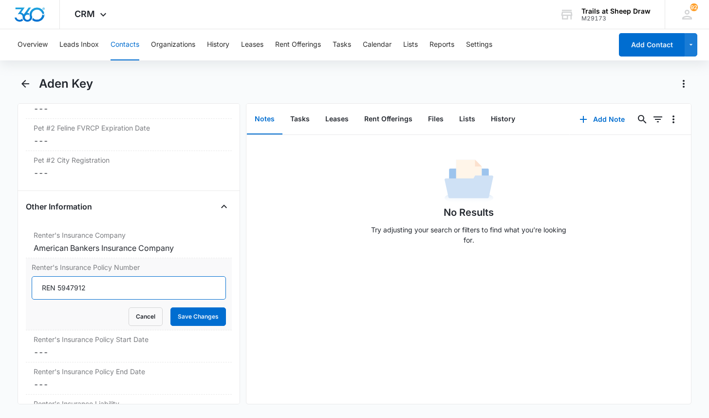
type input "REN 5947912"
click at [170, 307] on button "Save Changes" at bounding box center [198, 316] width 56 height 19
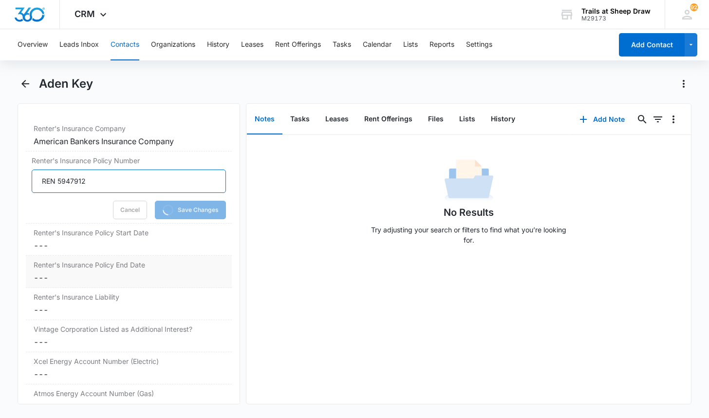
scroll to position [2240, 0]
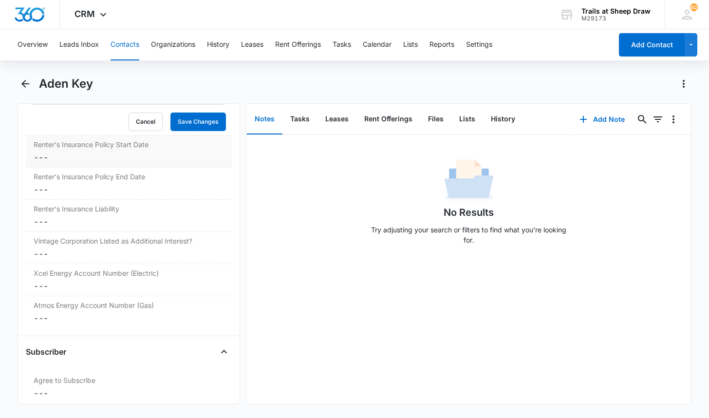
click at [75, 151] on div "Renter's Insurance Policy Start Date Cancel Save Changes ---" at bounding box center [129, 151] width 206 height 32
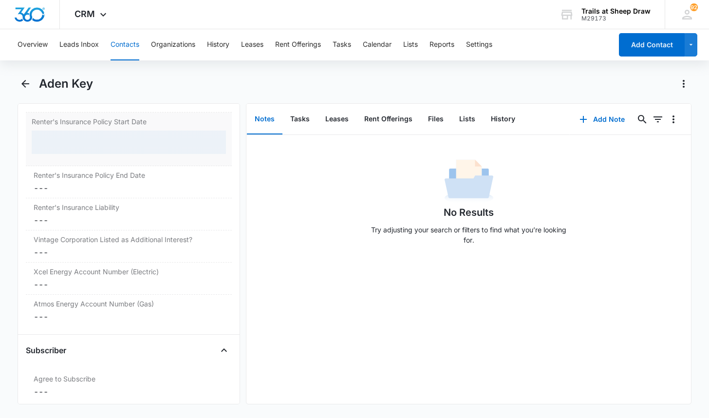
scroll to position [2221, 0]
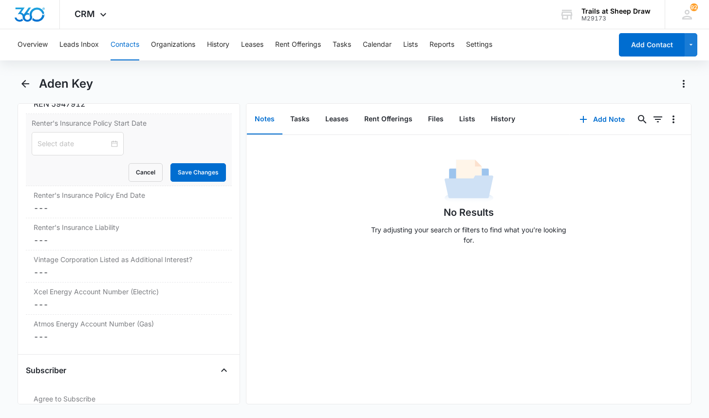
click at [79, 161] on form "Cancel Save Changes" at bounding box center [129, 157] width 194 height 50
click at [79, 149] on div at bounding box center [78, 143] width 92 height 23
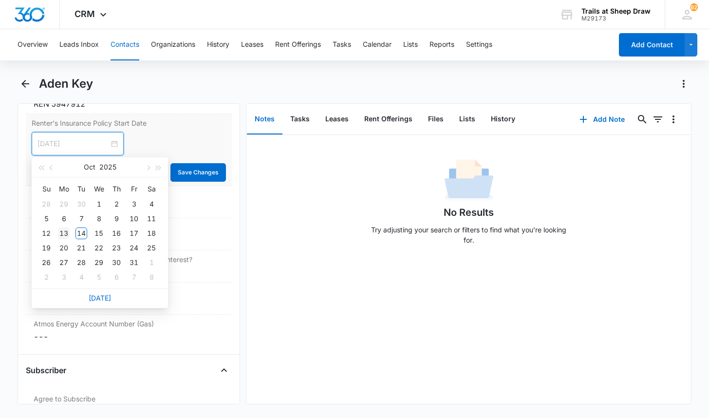
type input "[DATE]"
click at [66, 232] on div "13" at bounding box center [64, 233] width 12 height 12
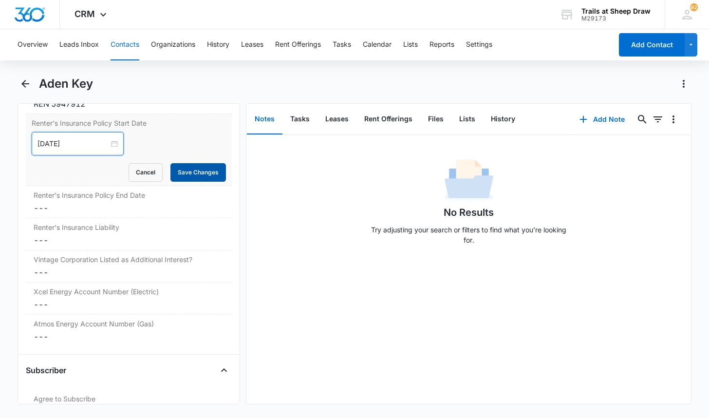
click at [171, 181] on button "Save Changes" at bounding box center [198, 172] width 56 height 19
click at [179, 176] on div "Cancel Loading Save Changes" at bounding box center [129, 172] width 194 height 19
click at [78, 204] on dd "Cancel Save Changes ---" at bounding box center [129, 208] width 190 height 12
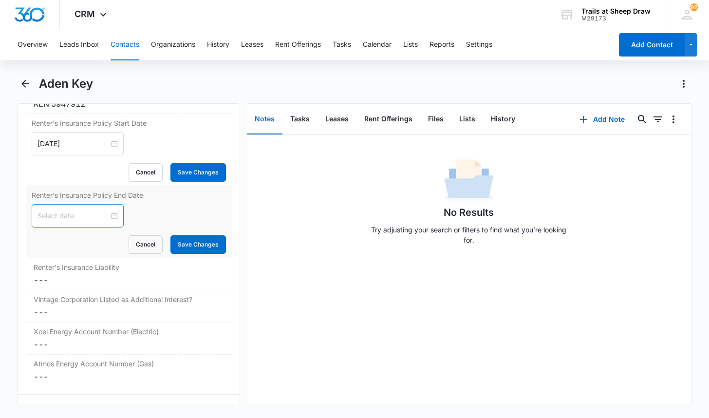
click at [76, 214] on input at bounding box center [73, 215] width 72 height 11
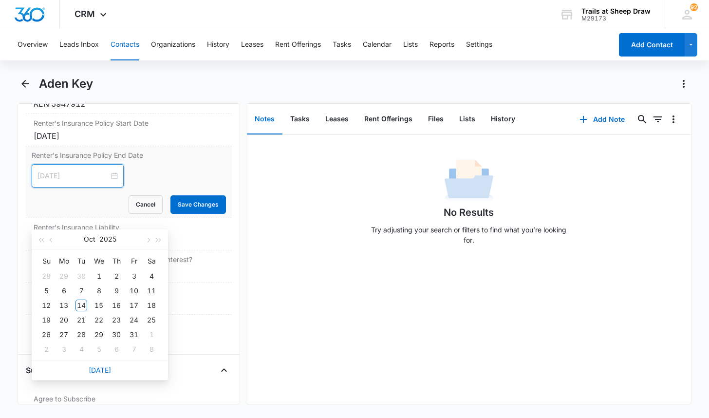
type input "[DATE]"
click at [156, 240] on span "button" at bounding box center [158, 240] width 5 height 5
type input "[DATE]"
click at [82, 304] on div "13" at bounding box center [81, 305] width 12 height 12
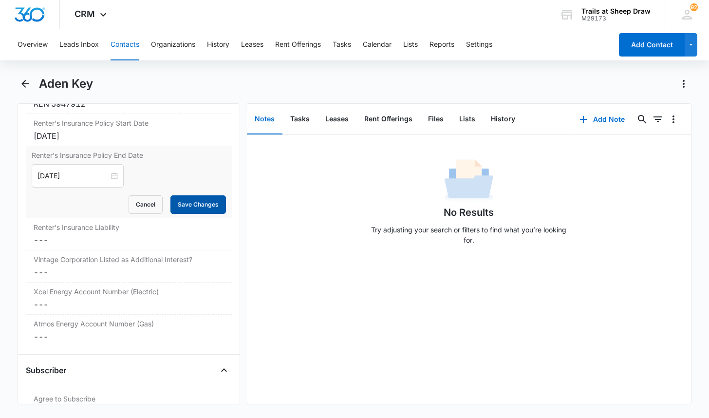
click at [170, 203] on button "Save Changes" at bounding box center [198, 204] width 56 height 19
click at [92, 235] on dd "Cancel Save Changes ---" at bounding box center [129, 240] width 190 height 12
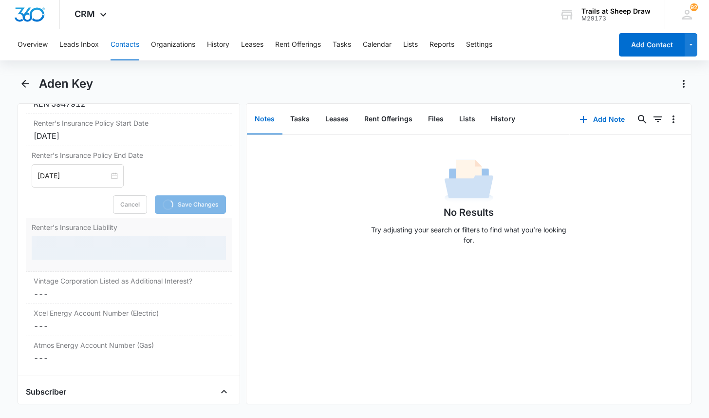
click at [77, 247] on div at bounding box center [129, 247] width 194 height 23
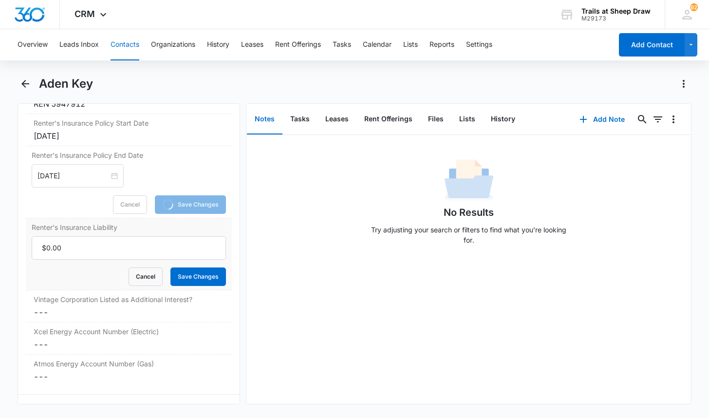
click at [77, 250] on input "Renter's Insurance Liability" at bounding box center [129, 247] width 194 height 23
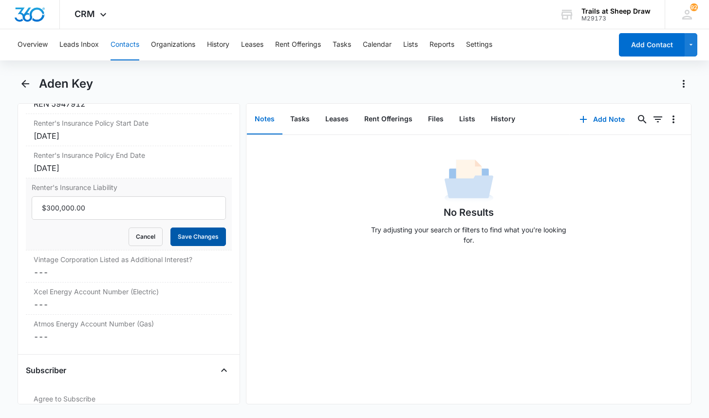
type input "$300,000.00"
click at [192, 236] on button "Save Changes" at bounding box center [198, 236] width 56 height 19
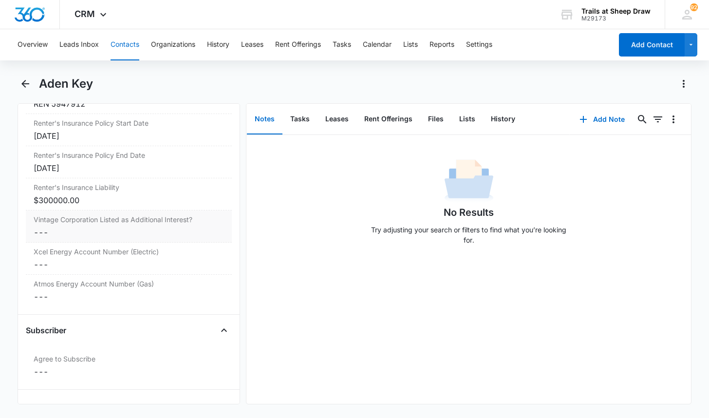
click at [61, 232] on dd "Cancel Save Changes ---" at bounding box center [129, 232] width 190 height 12
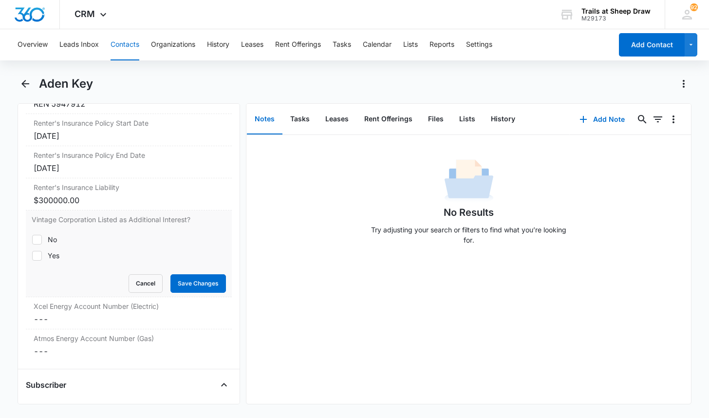
click at [56, 253] on div "Yes" at bounding box center [54, 255] width 12 height 10
click at [32, 255] on input "Yes" at bounding box center [32, 255] width 0 height 0
checkbox input "true"
click at [185, 284] on button "Save Changes" at bounding box center [198, 283] width 56 height 19
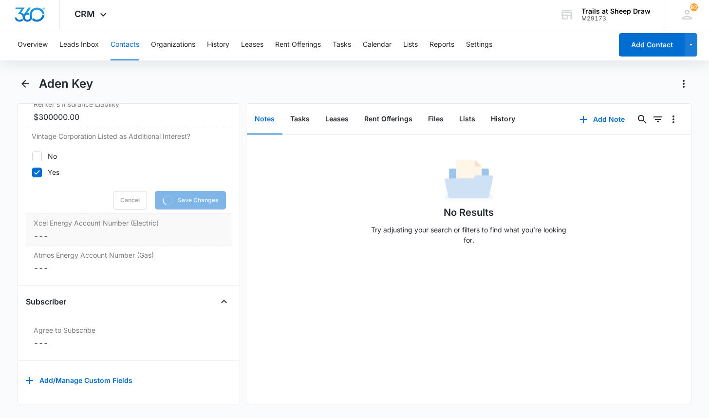
click at [77, 222] on div "Xcel Energy Account Number (Electric) Cancel Save Changes ---" at bounding box center [129, 230] width 206 height 32
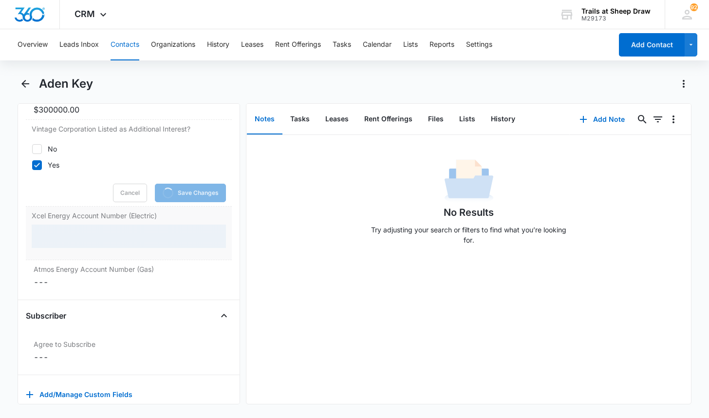
scroll to position [2312, 0]
click at [78, 235] on div at bounding box center [129, 235] width 194 height 23
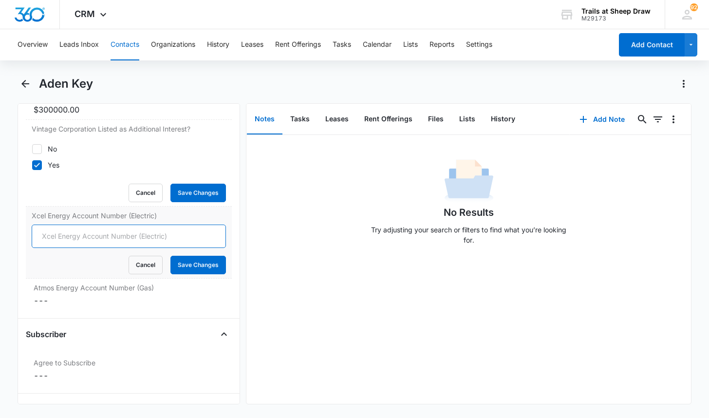
click at [80, 239] on input "Xcel Energy Account Number (Electric)" at bounding box center [129, 235] width 194 height 23
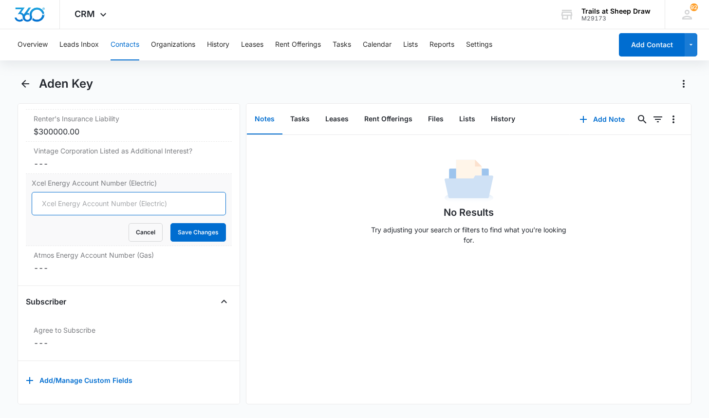
scroll to position [2297, 0]
click at [57, 197] on input "Xcel Energy Account Number (Electric)" at bounding box center [129, 203] width 194 height 23
type input "53-00155678017"
click at [170, 223] on button "Save Changes" at bounding box center [198, 232] width 56 height 19
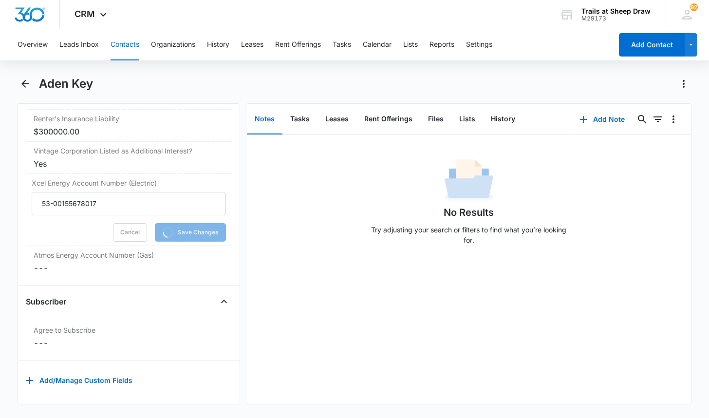
click at [59, 296] on h4 "Subscriber" at bounding box center [46, 302] width 40 height 12
click at [65, 272] on div "Other Information Renter's Insurance Company Cancel Save Changes American Banke…" at bounding box center [129, 120] width 206 height 332
click at [66, 263] on dd "Cancel Save Changes ---" at bounding box center [129, 268] width 190 height 12
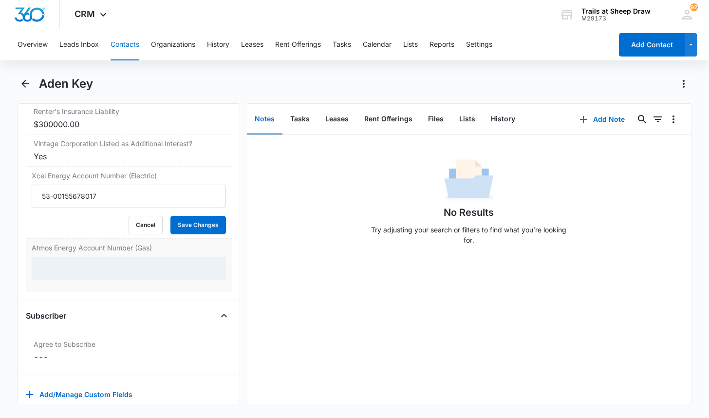
click at [71, 262] on div at bounding box center [129, 268] width 194 height 23
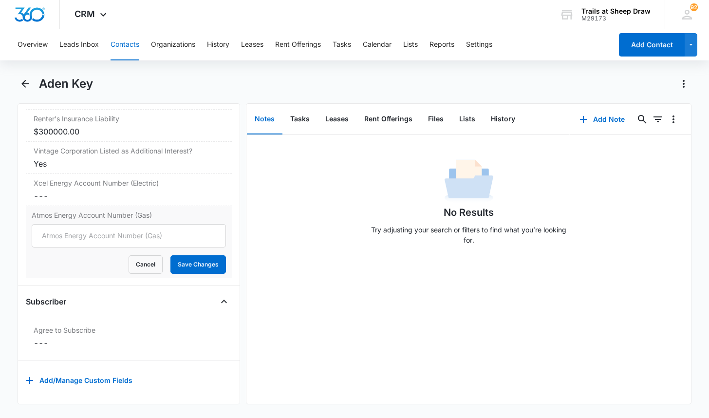
click at [74, 269] on div "Atmos Energy Account Number (Gas) Cancel Save Changes" at bounding box center [129, 242] width 206 height 72
click at [79, 225] on input "Atmos Energy Account Number (Gas)" at bounding box center [129, 235] width 194 height 23
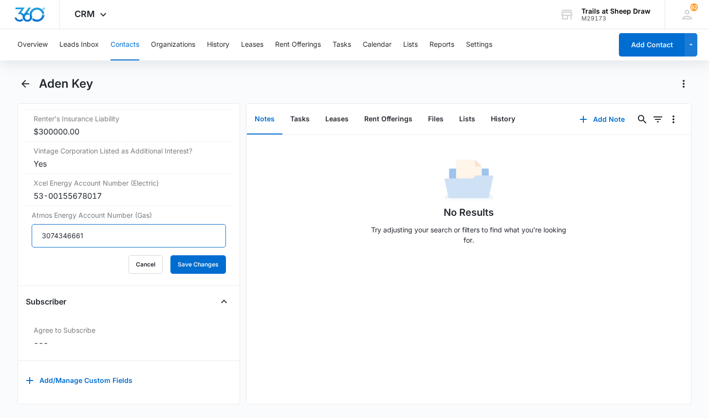
type input "3074346661"
click at [170, 255] on button "Save Changes" at bounding box center [198, 264] width 56 height 19
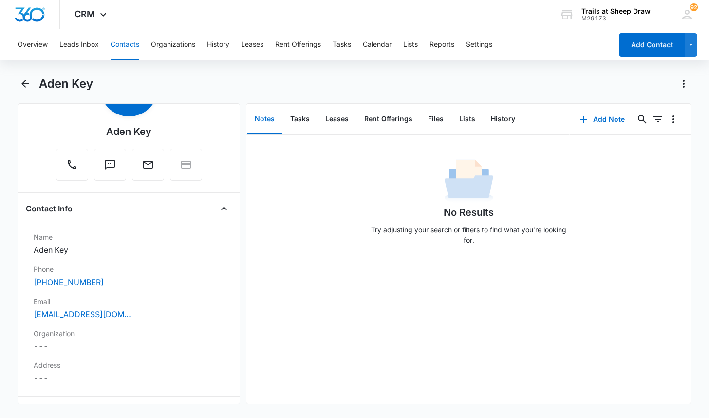
scroll to position [0, 0]
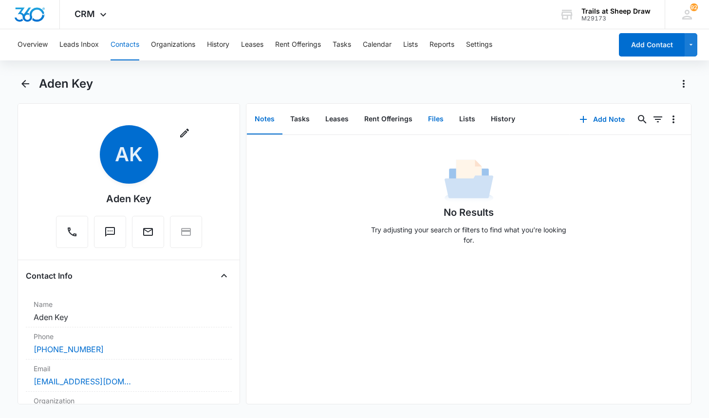
click at [444, 118] on button "Files" at bounding box center [435, 119] width 31 height 30
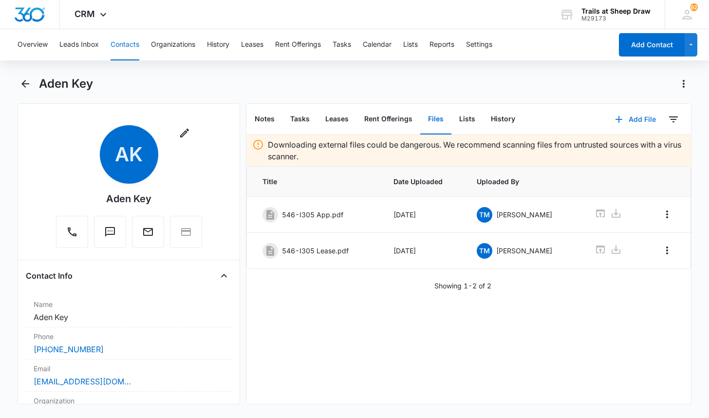
click at [630, 122] on button "Add File" at bounding box center [635, 119] width 60 height 23
click at [616, 150] on div "Upload Files" at bounding box center [622, 150] width 39 height 7
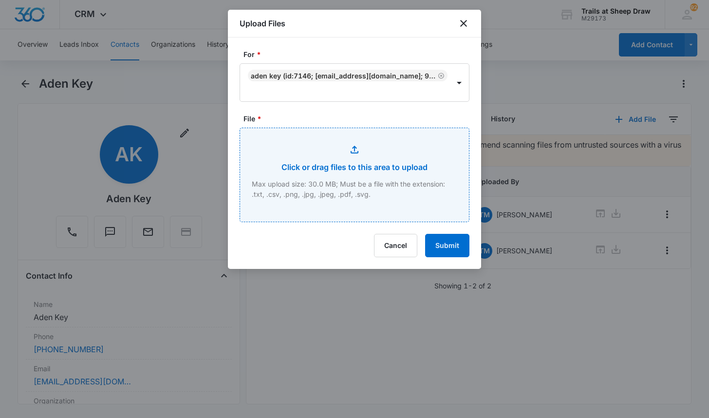
click at [345, 196] on input "File *" at bounding box center [354, 174] width 229 height 93
type input "C:\fakepath\546-I305 insurance.pdf"
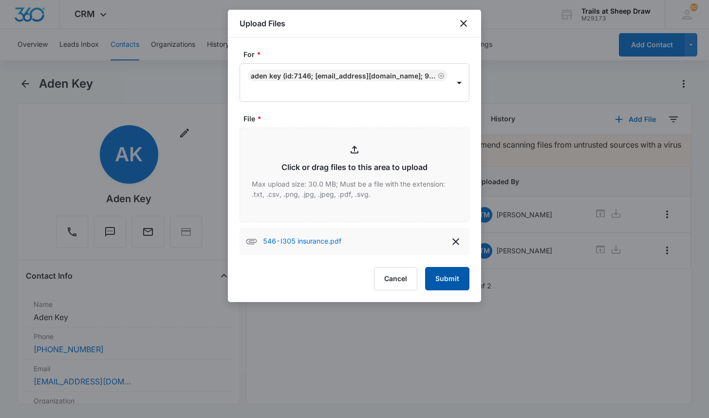
click at [452, 278] on button "Submit" at bounding box center [447, 278] width 44 height 23
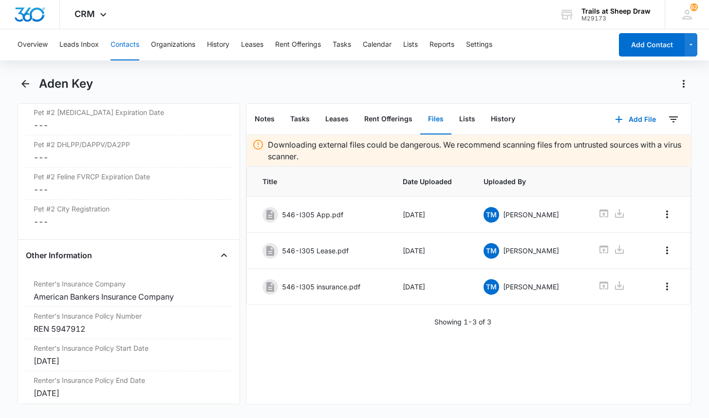
scroll to position [2191, 0]
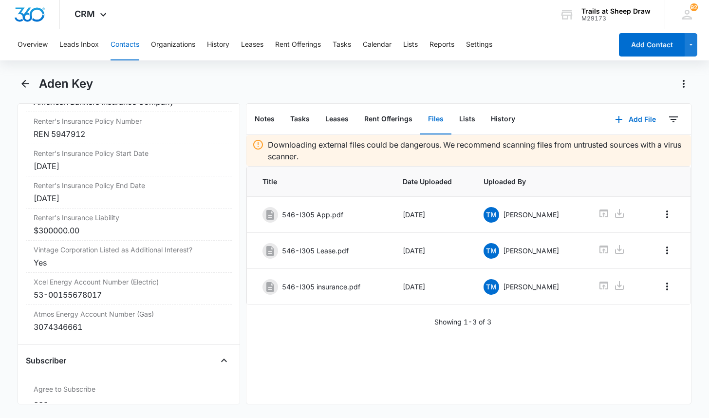
click at [99, 70] on div "Overview Leads Inbox Contacts Organizations History Leases Rent Offerings Tasks…" at bounding box center [354, 222] width 709 height 387
